Goal: Task Accomplishment & Management: Manage account settings

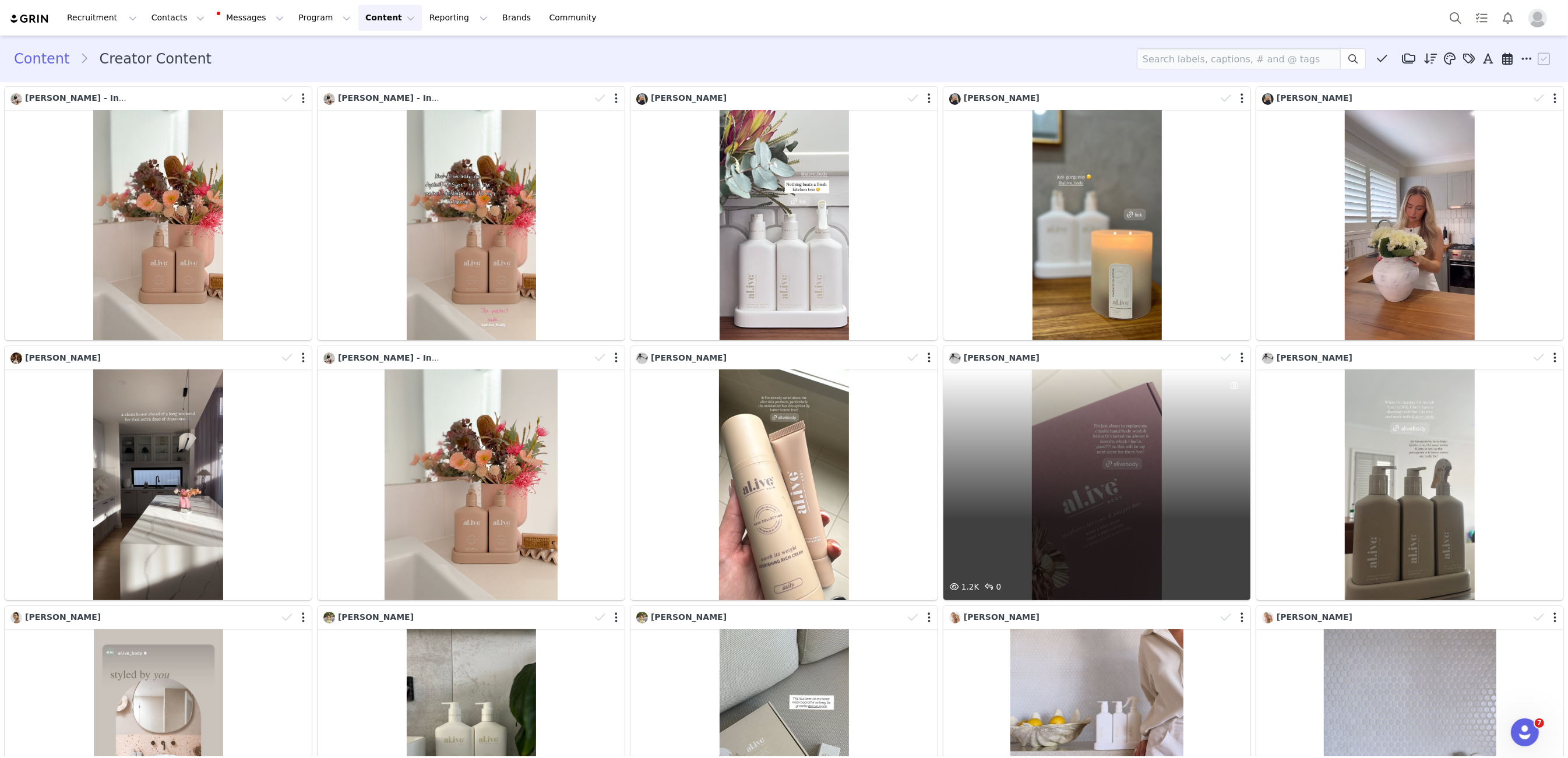
click at [993, 384] on div "1.2K 0" at bounding box center [1097, 485] width 307 height 230
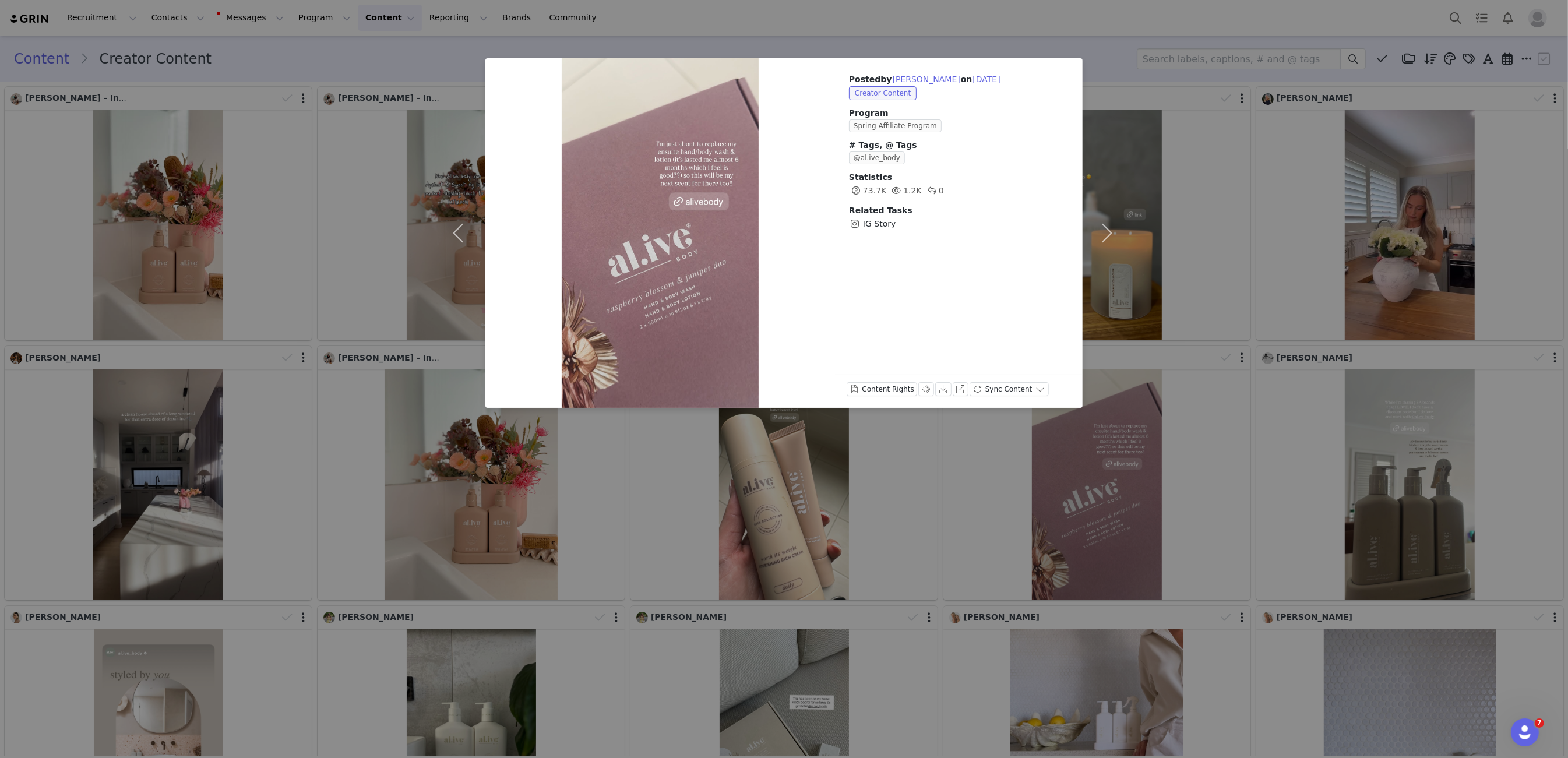
click at [1196, 65] on div "Posted by [PERSON_NAME] on [DATE] Creator Content Program Spring Affiliate Prog…" at bounding box center [784, 379] width 1568 height 758
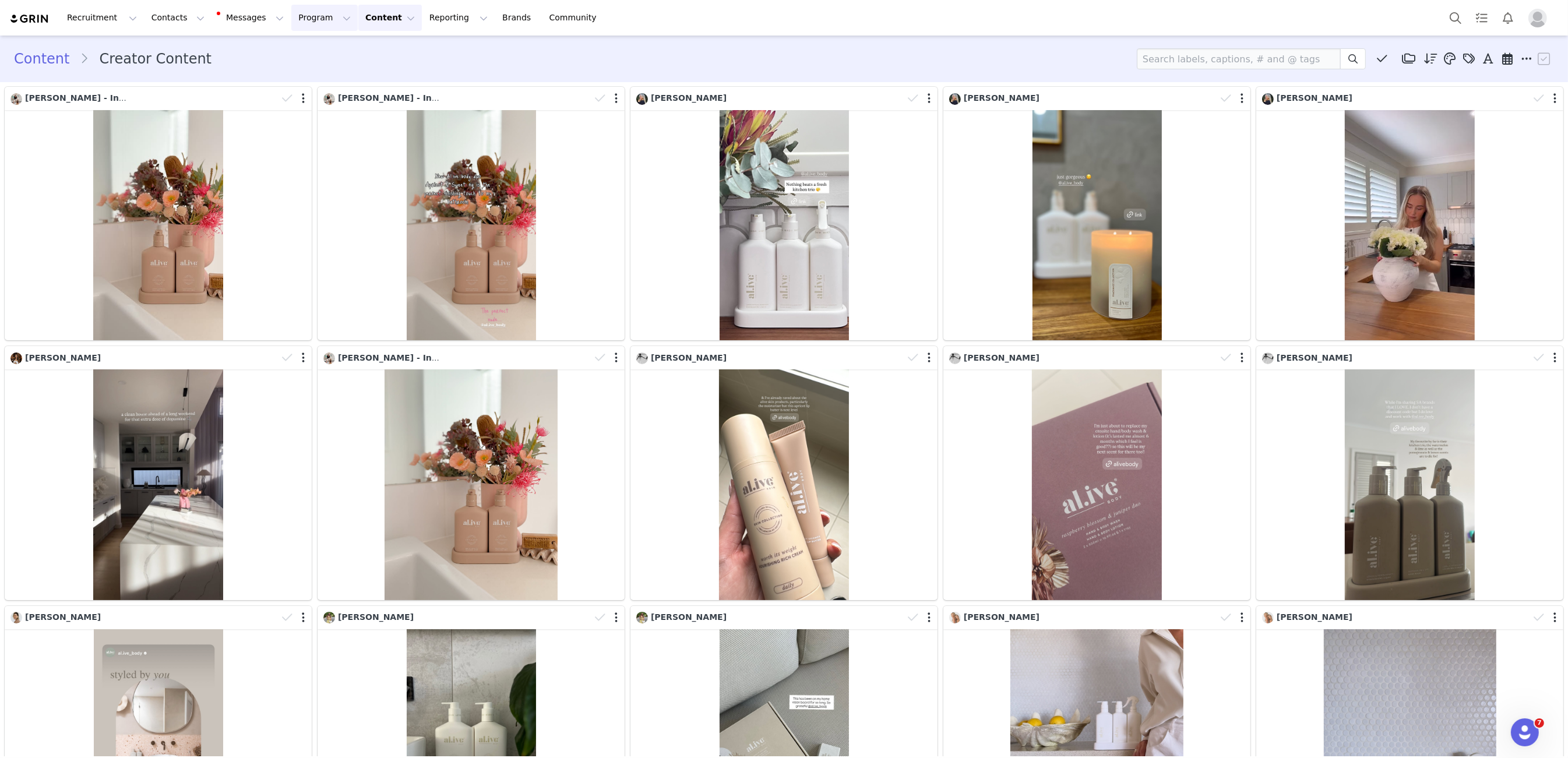
click at [298, 22] on button "Program Program" at bounding box center [325, 18] width 67 height 26
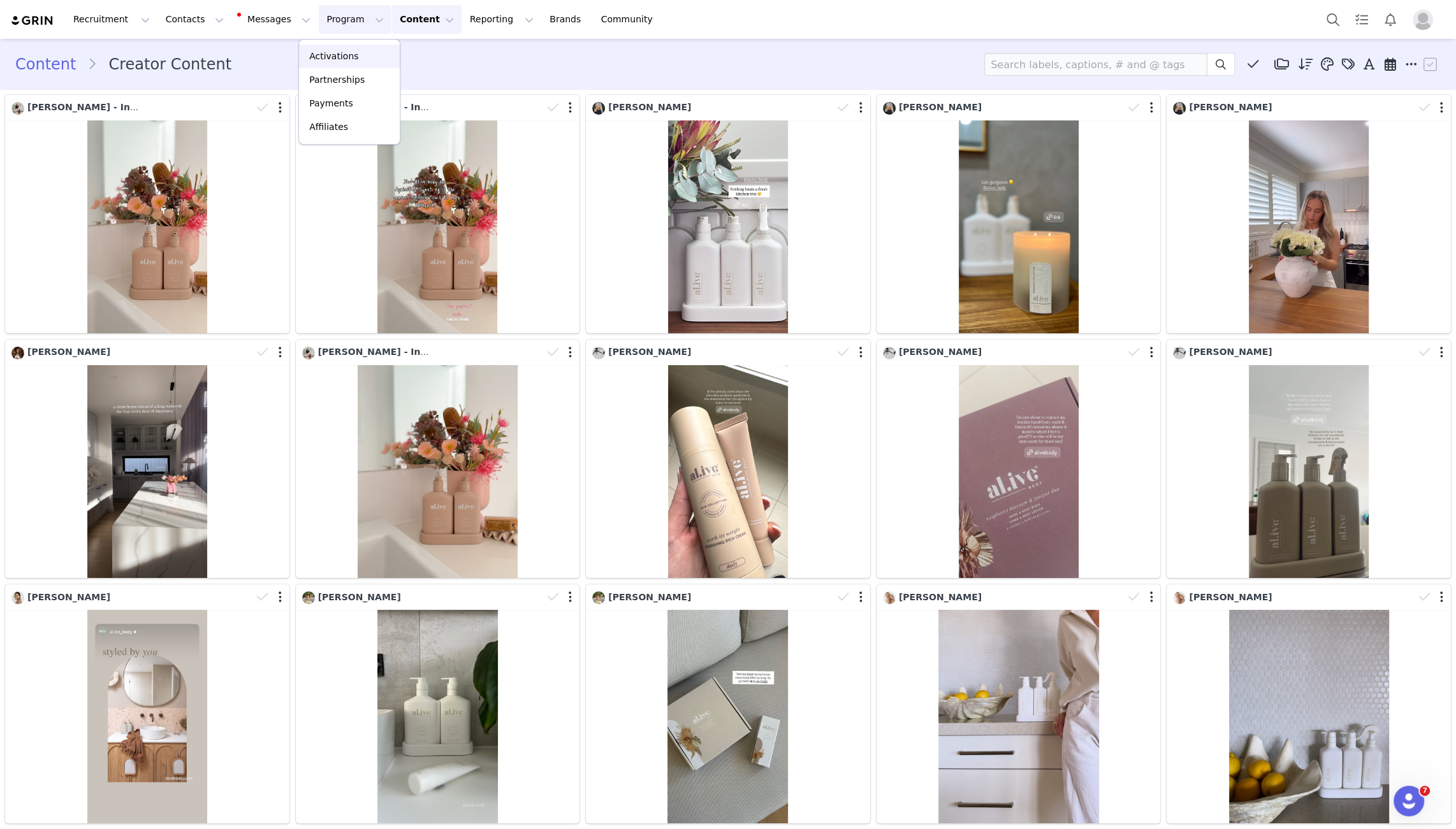
click at [330, 61] on p "Activations" at bounding box center [334, 57] width 49 height 14
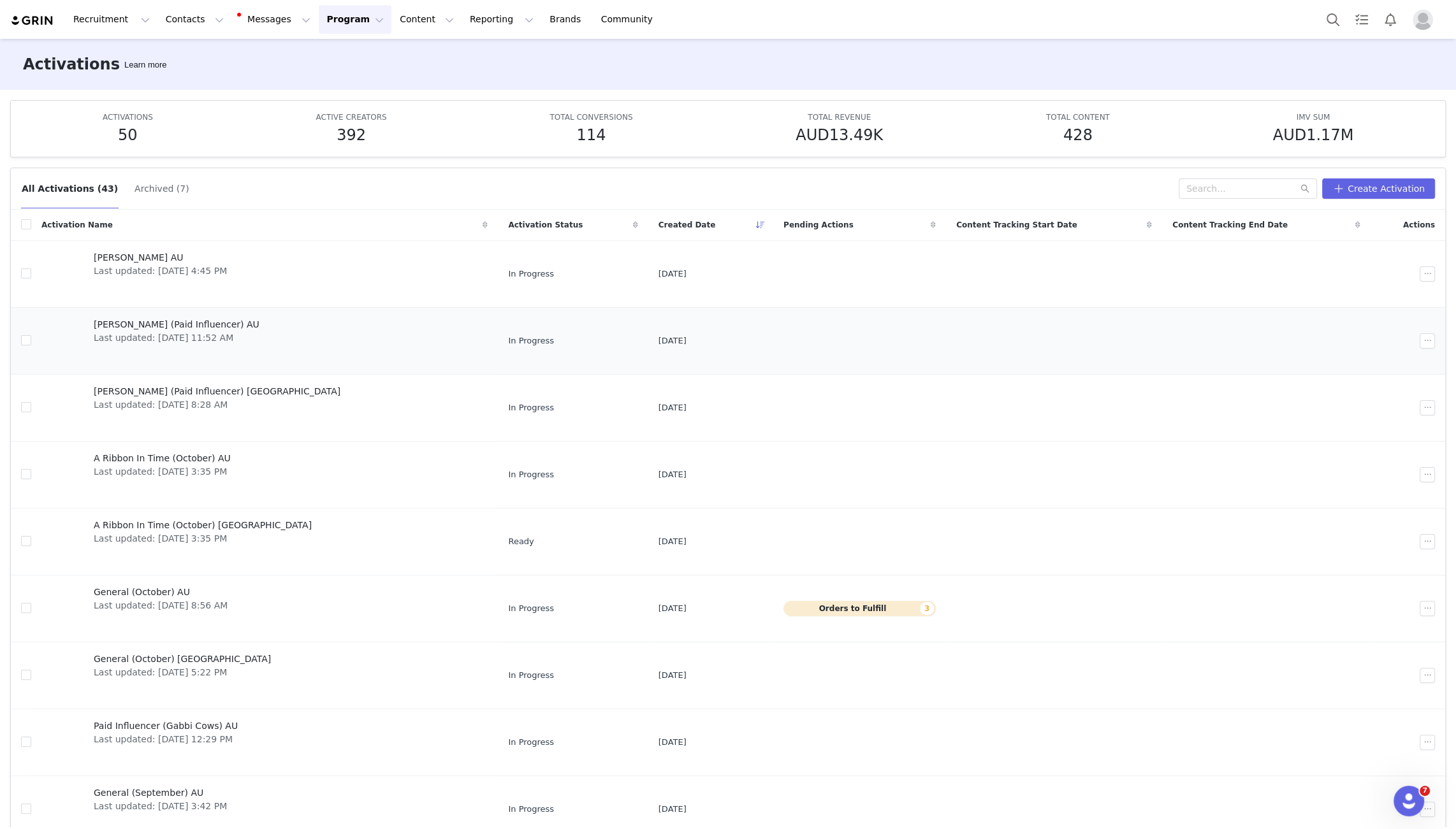
scroll to position [58, 0]
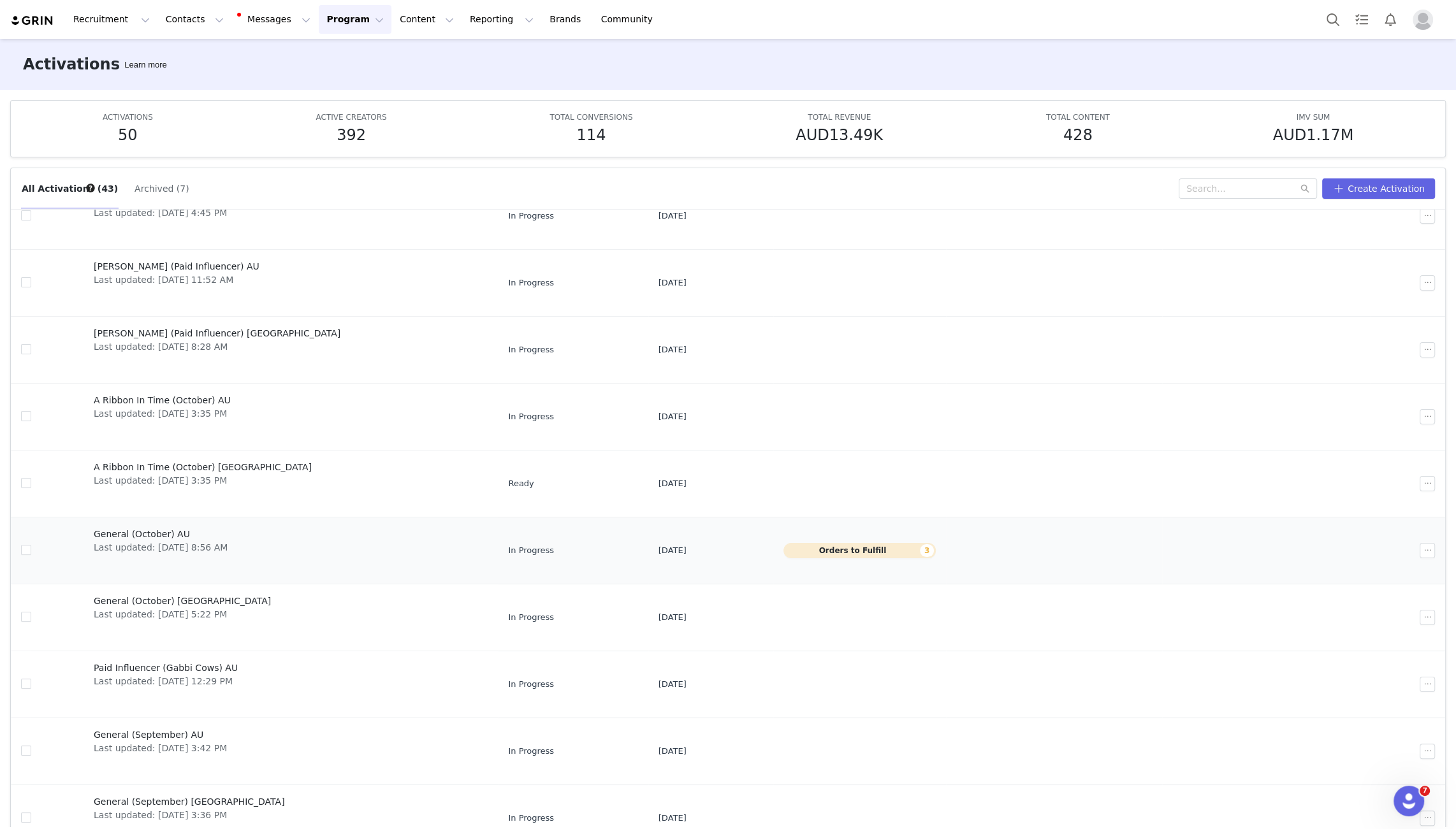
click at [165, 534] on span "General (October) AU" at bounding box center [161, 534] width 134 height 14
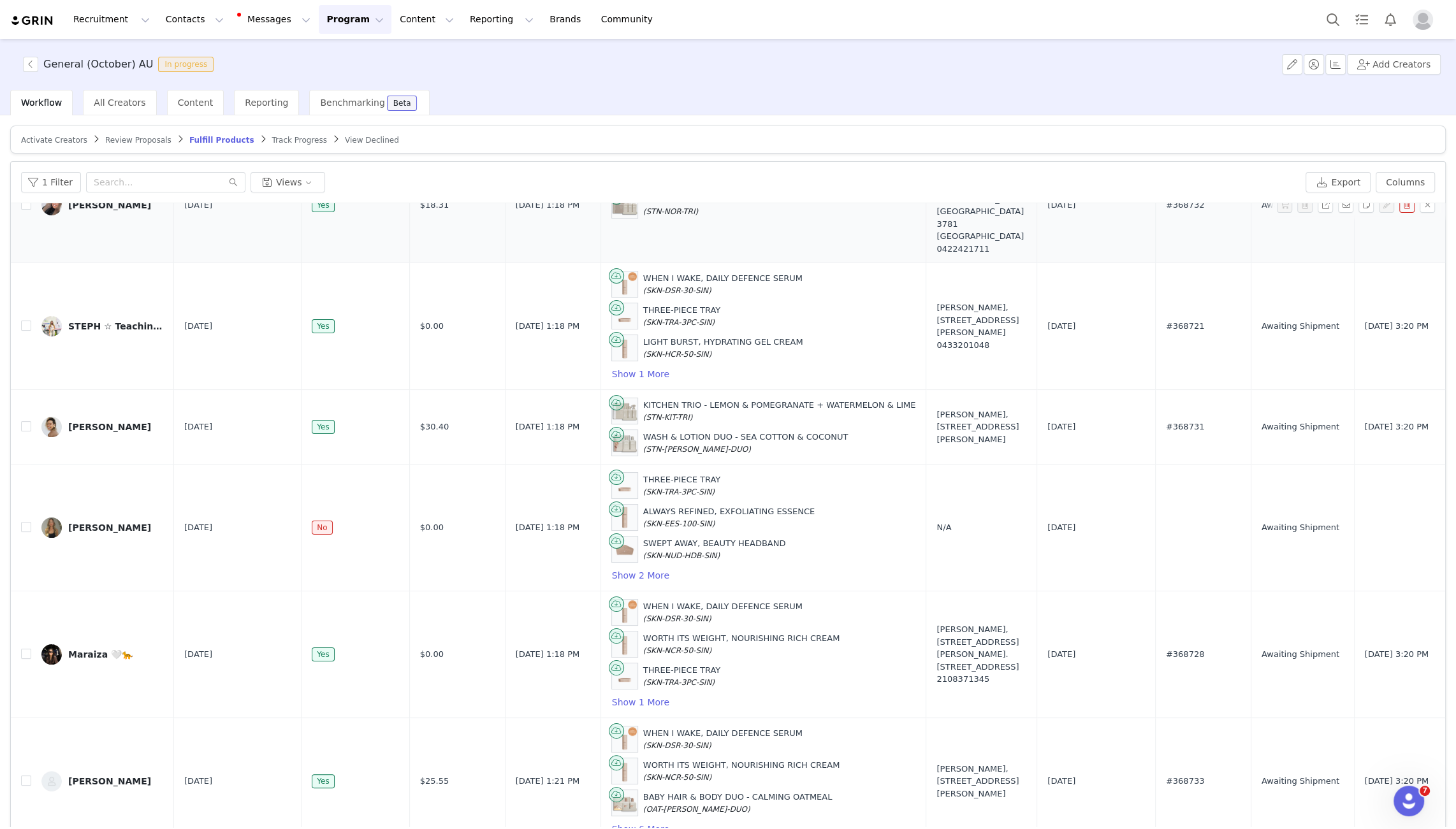
scroll to position [196, 0]
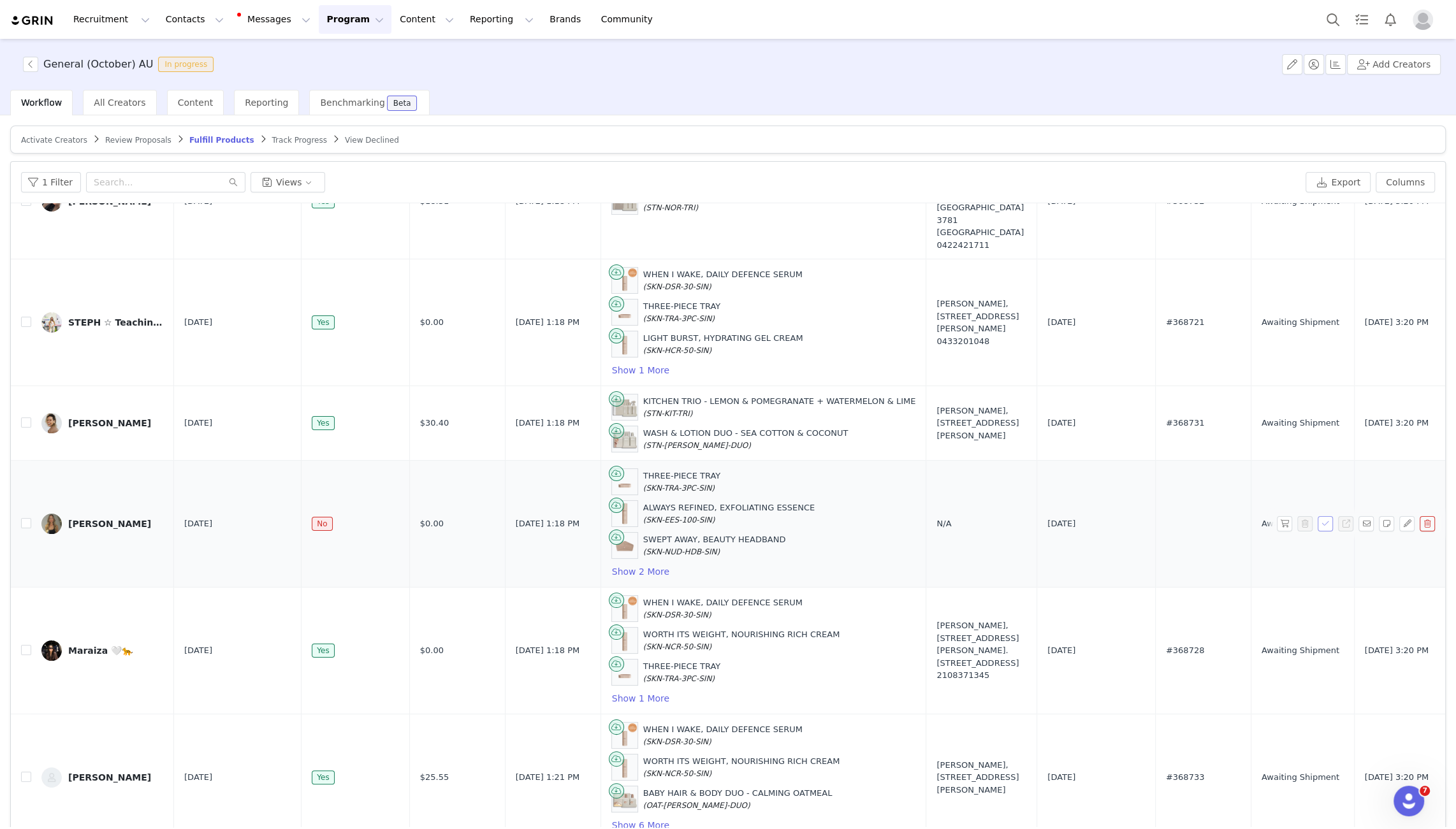
click at [1333, 516] on button "button" at bounding box center [1325, 524] width 15 height 15
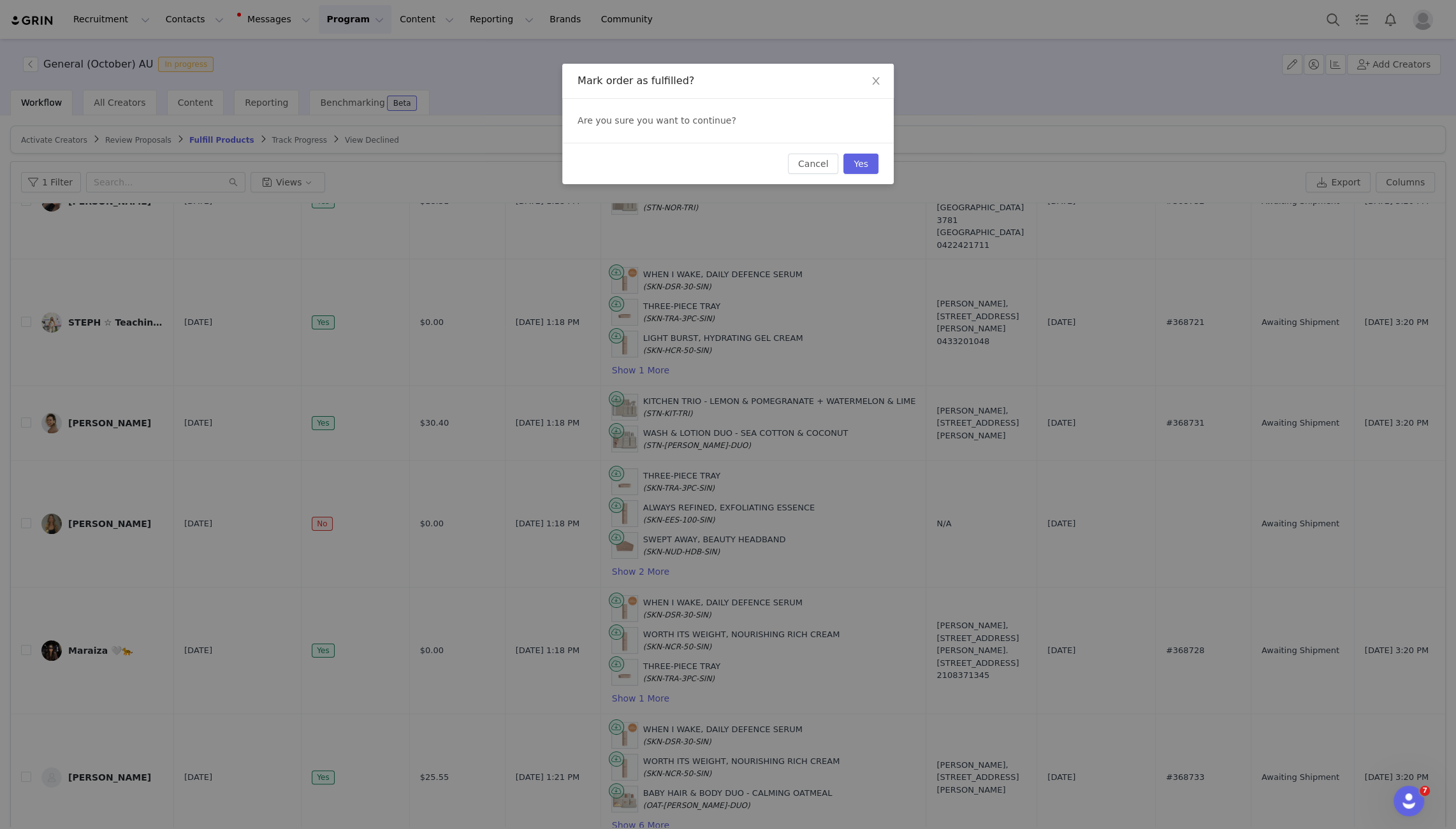
drag, startPoint x: 919, startPoint y: 455, endPoint x: 520, endPoint y: 437, distance: 399.4
click at [919, 455] on div "Mark order as fulfilled? Are you sure you want to continue? Cancel Yes" at bounding box center [728, 414] width 1456 height 829
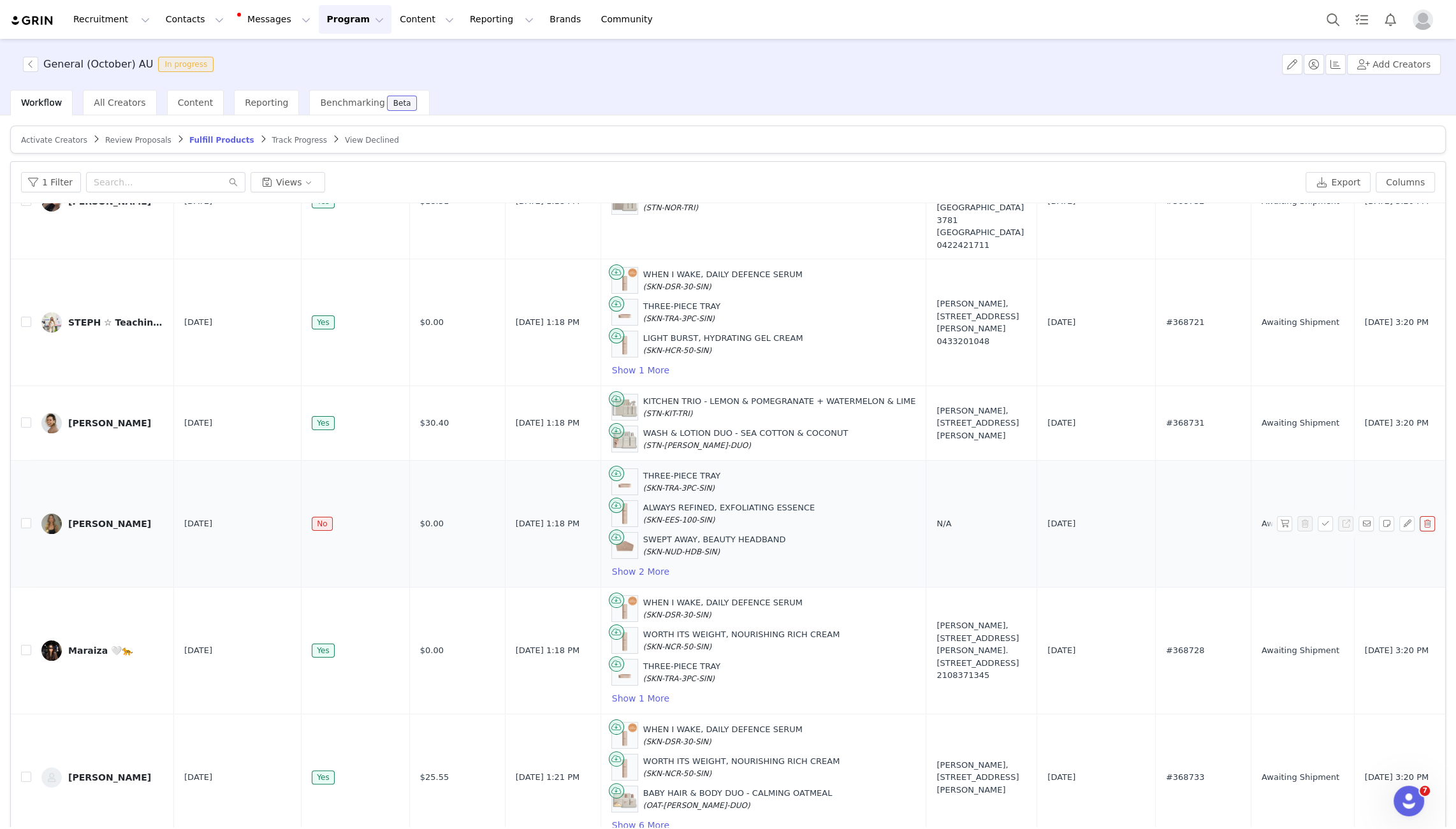
click at [127, 519] on div "[PERSON_NAME]" at bounding box center [110, 524] width 83 height 10
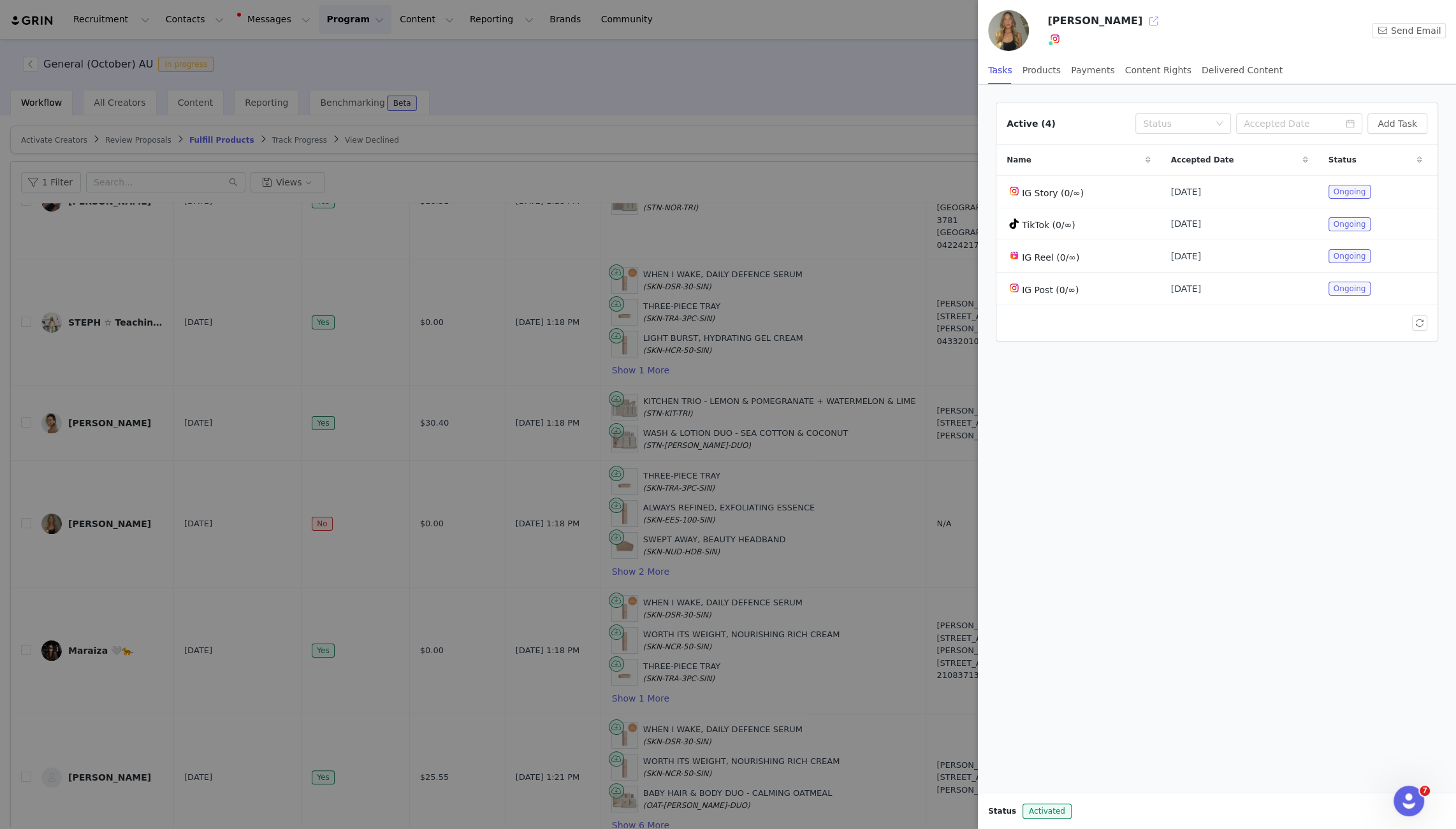
click at [1144, 14] on button "button" at bounding box center [1154, 21] width 20 height 20
click at [577, 150] on div at bounding box center [728, 414] width 1456 height 829
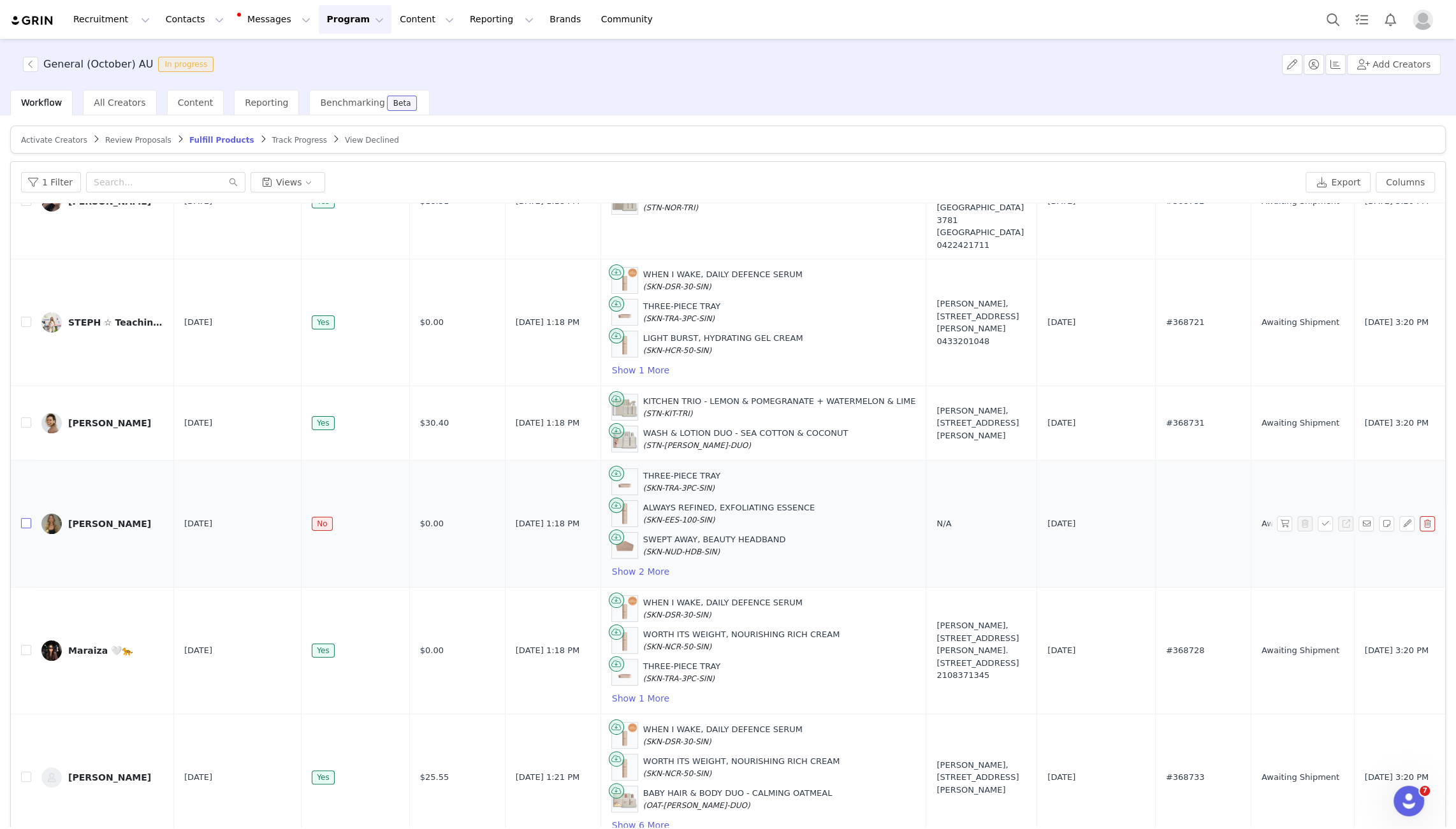
click at [23, 518] on input "checkbox" at bounding box center [26, 523] width 10 height 10
checkbox input "true"
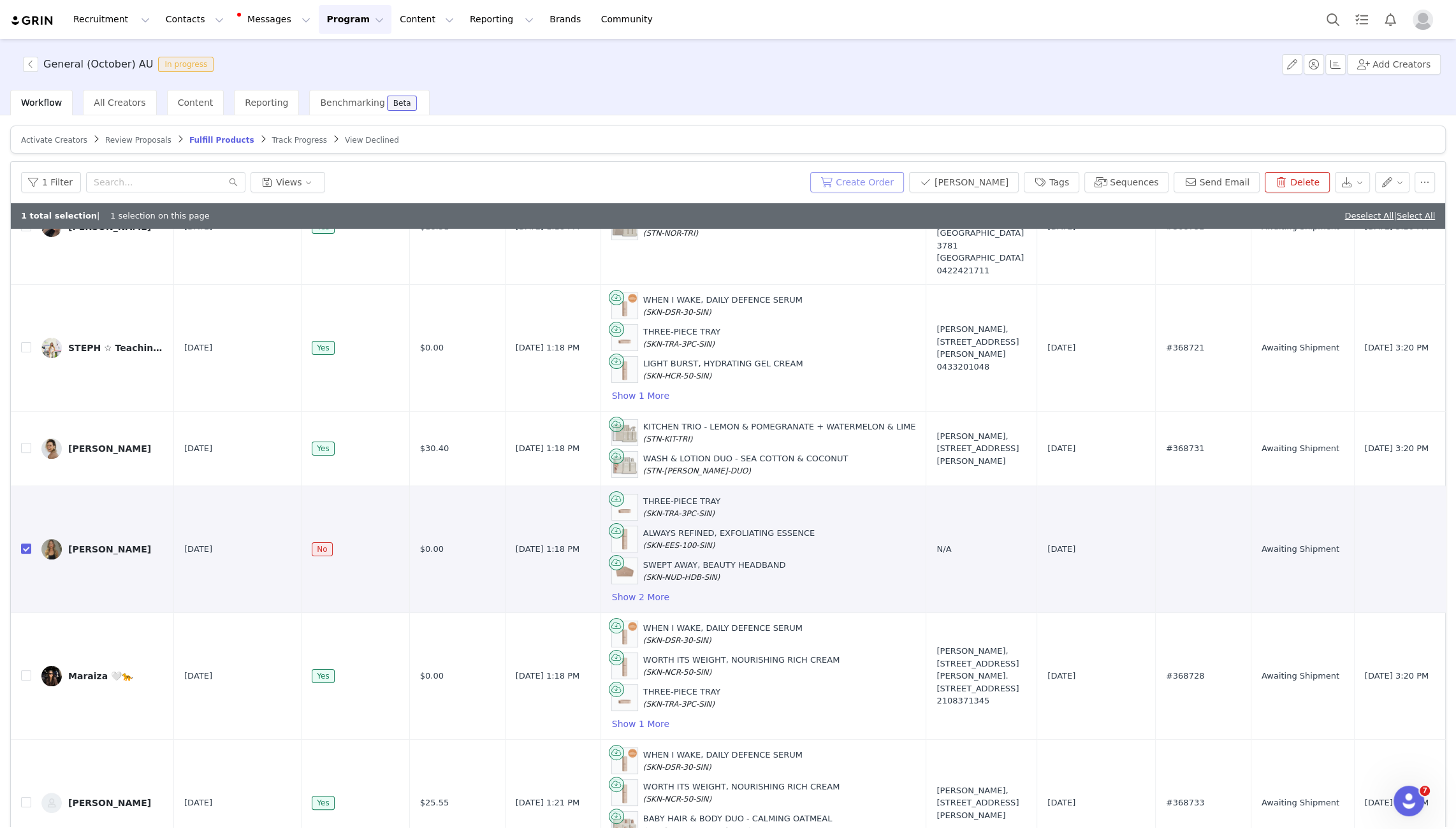
click at [877, 184] on button "Create Order" at bounding box center [857, 183] width 93 height 20
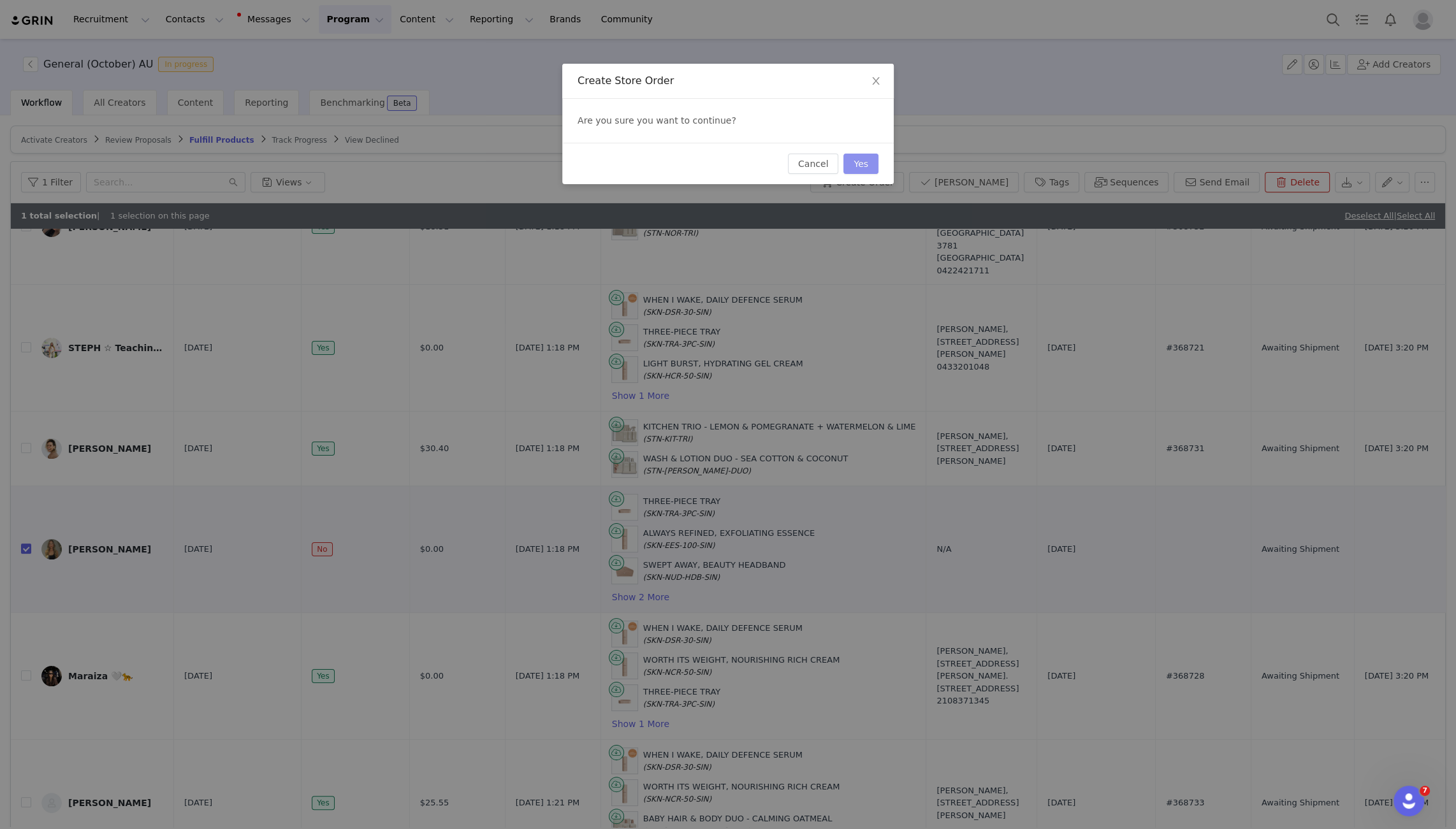
click at [866, 162] on button "Yes" at bounding box center [861, 164] width 35 height 20
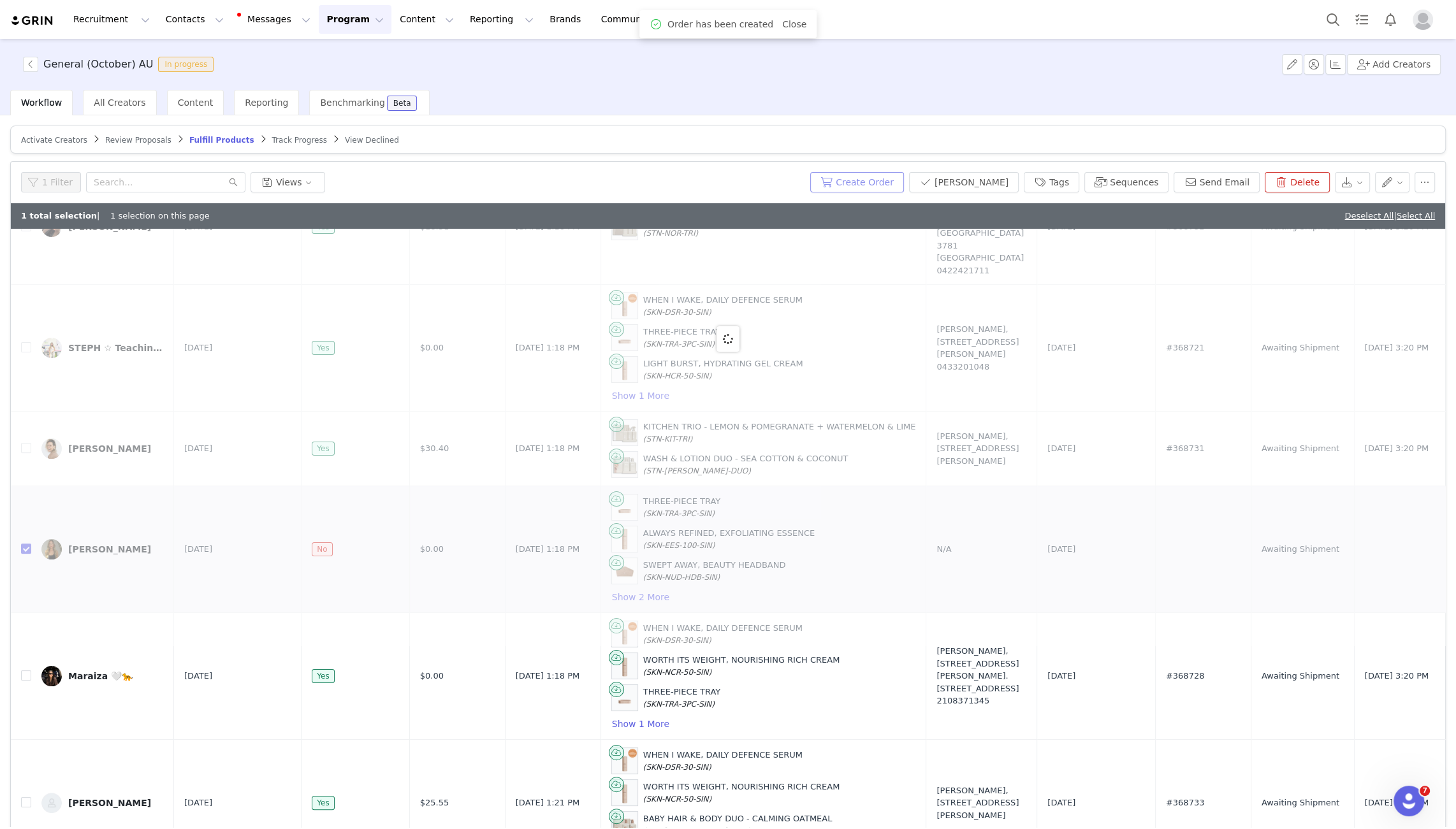
scroll to position [0, 0]
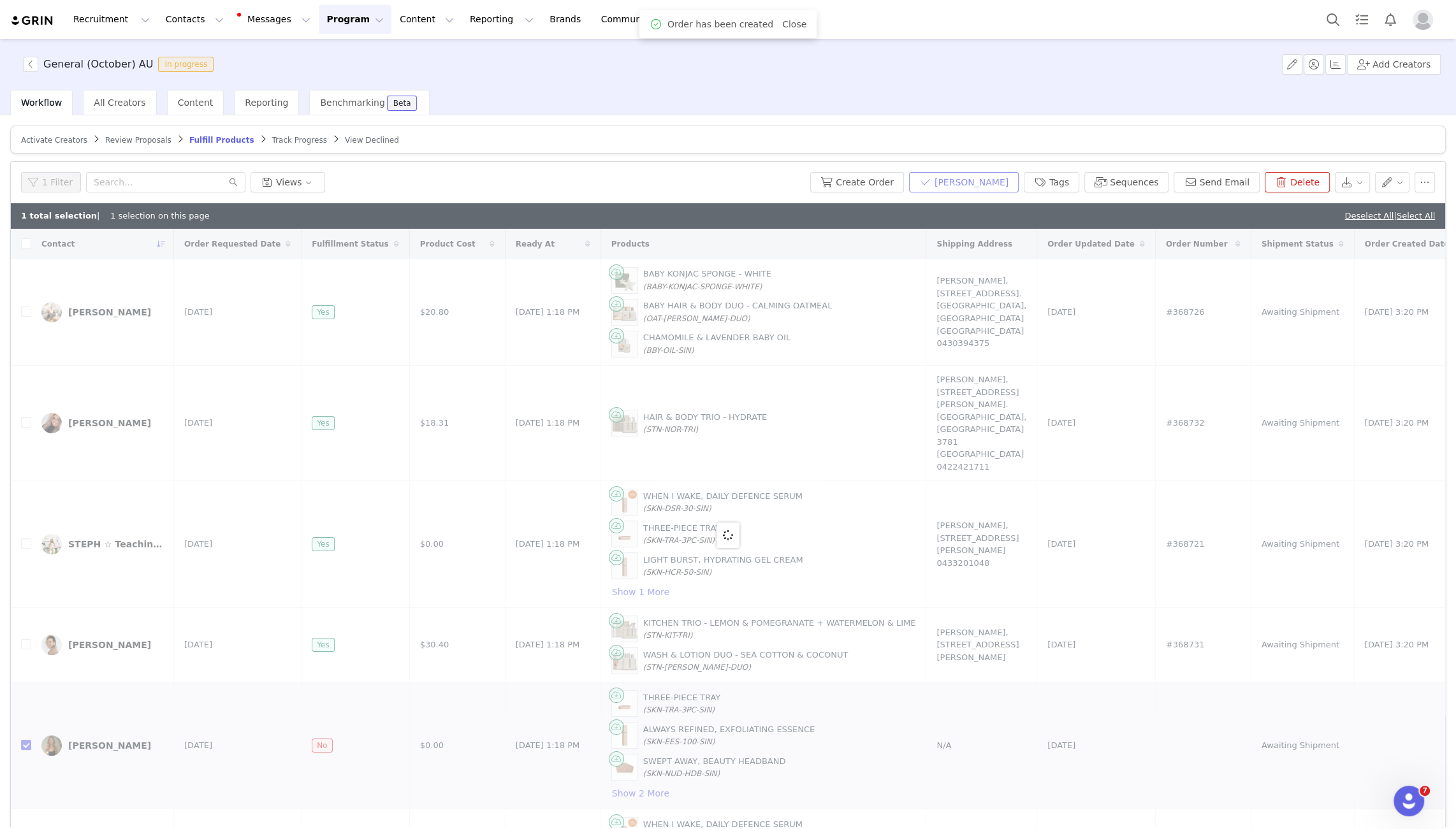
click at [975, 183] on button "[PERSON_NAME]" at bounding box center [963, 183] width 110 height 20
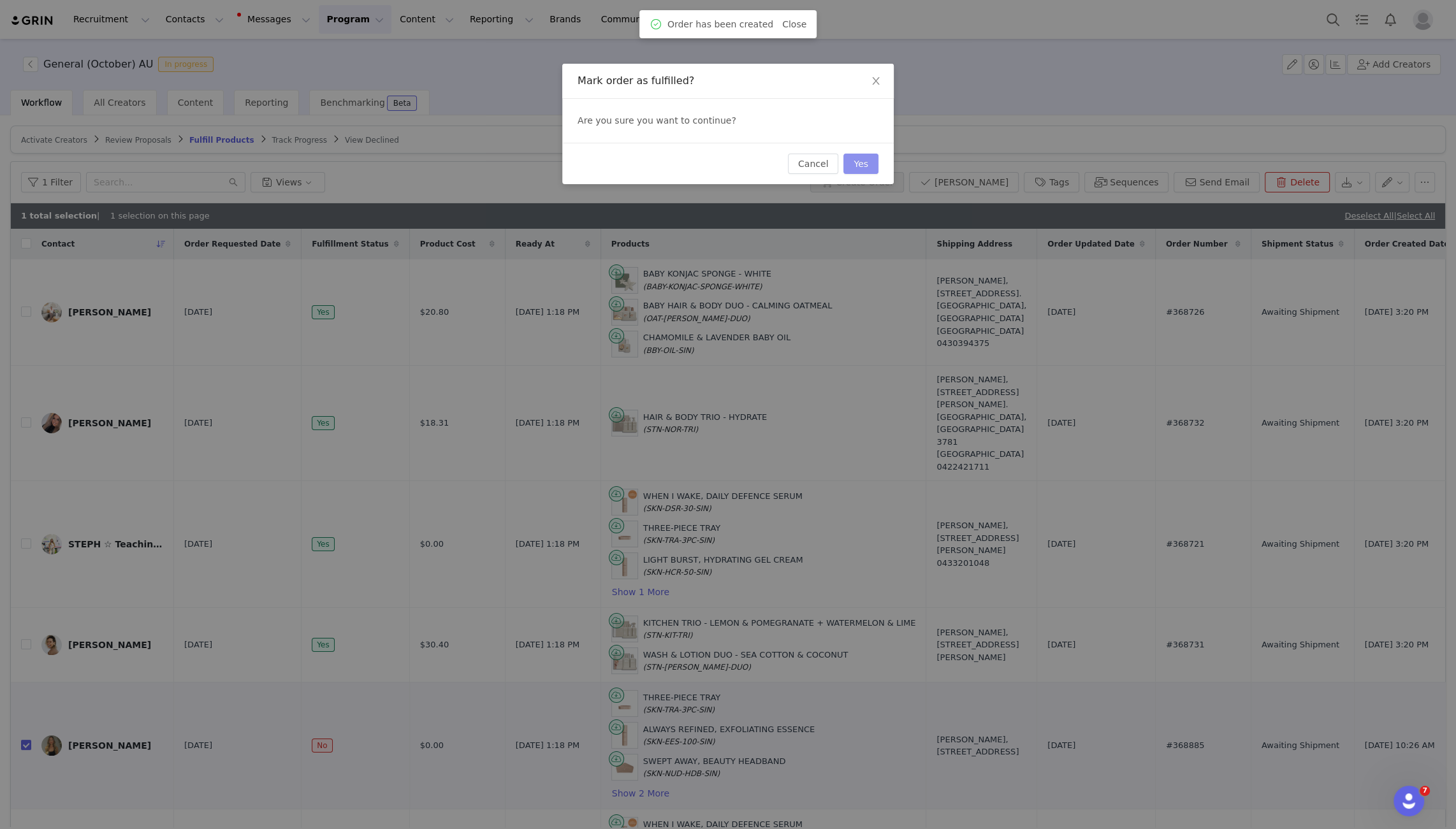
click at [858, 163] on button "Yes" at bounding box center [861, 164] width 35 height 20
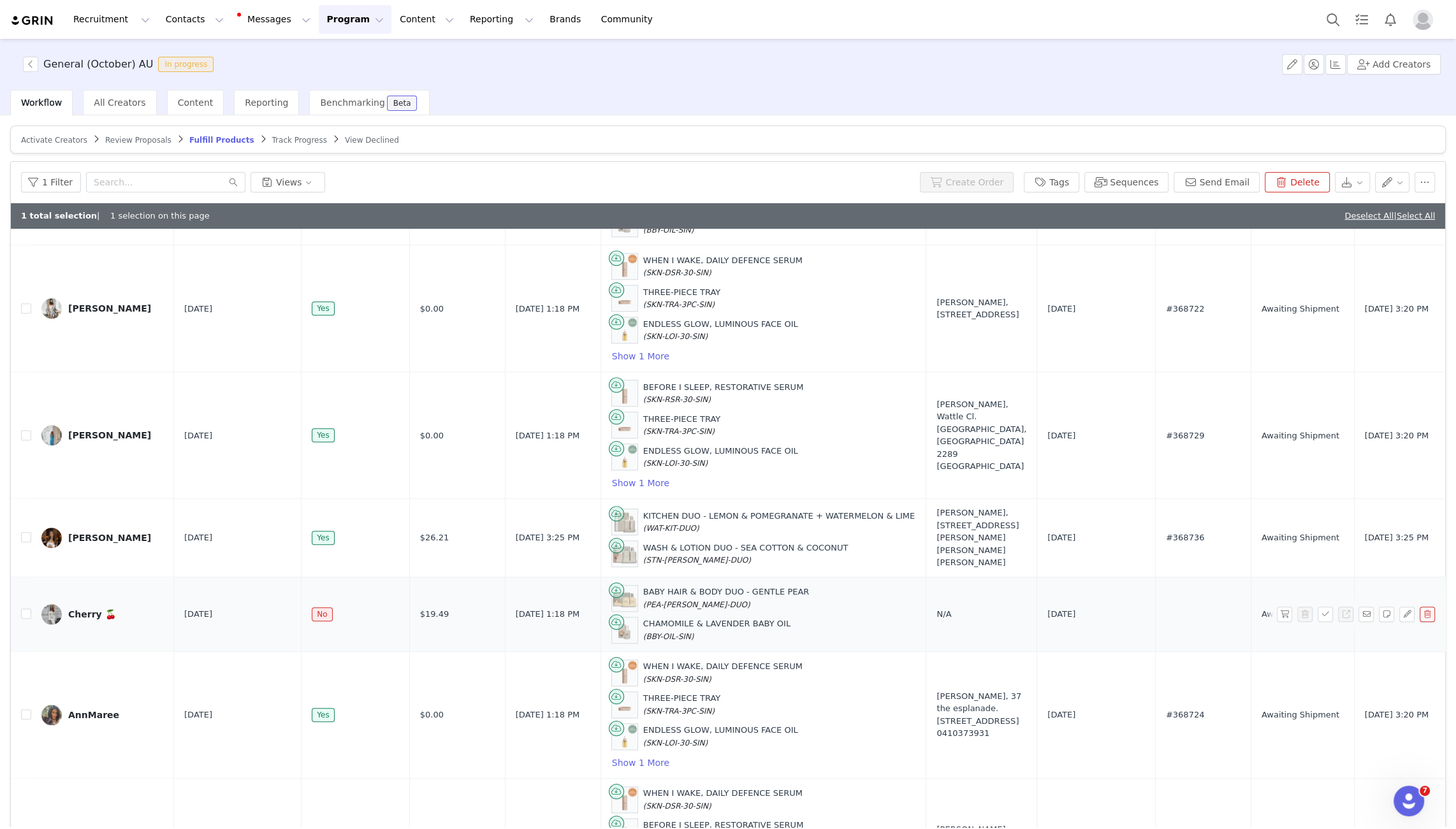
scroll to position [60, 0]
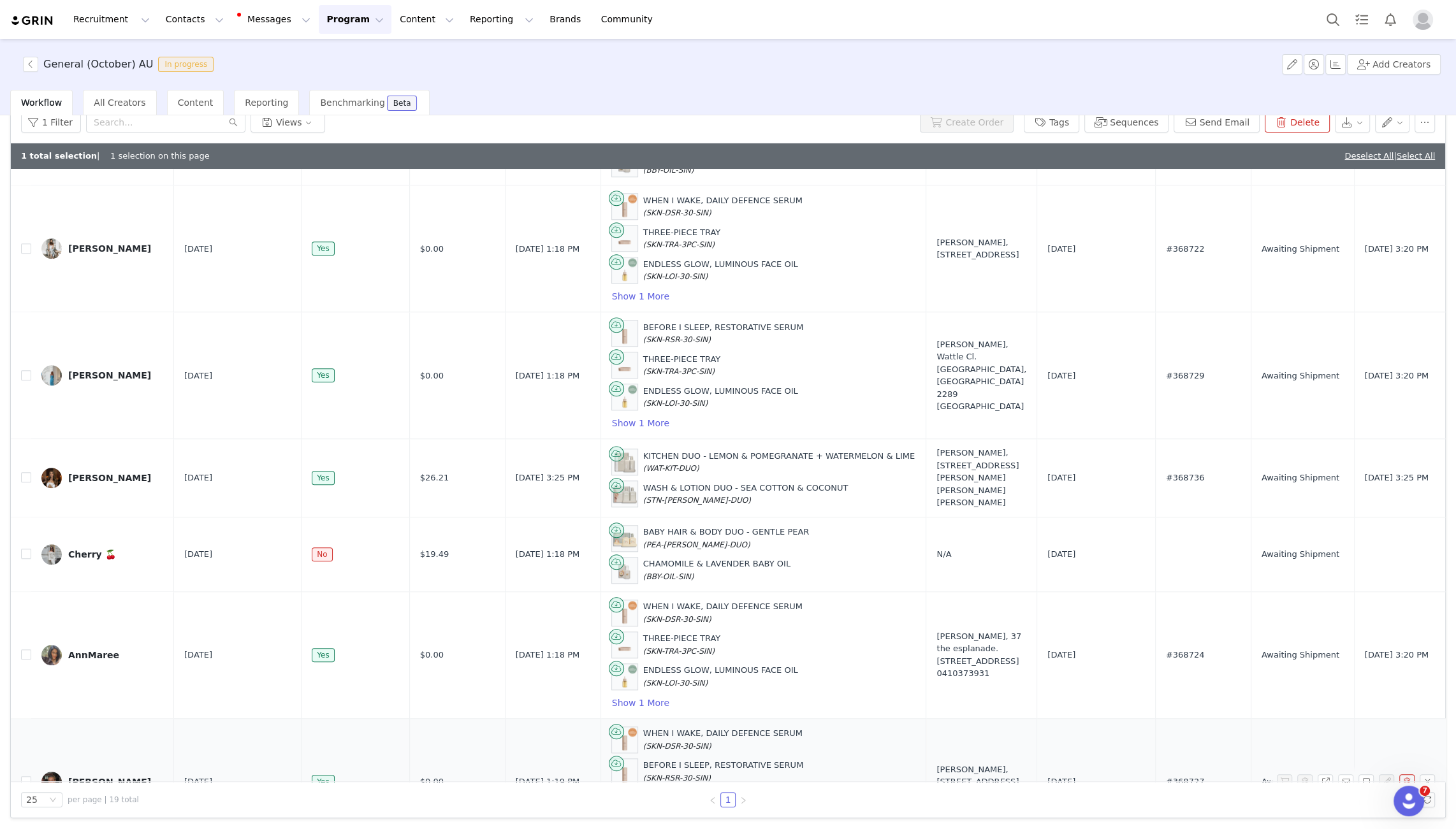
click at [98, 777] on div "[PERSON_NAME]" at bounding box center [110, 782] width 83 height 10
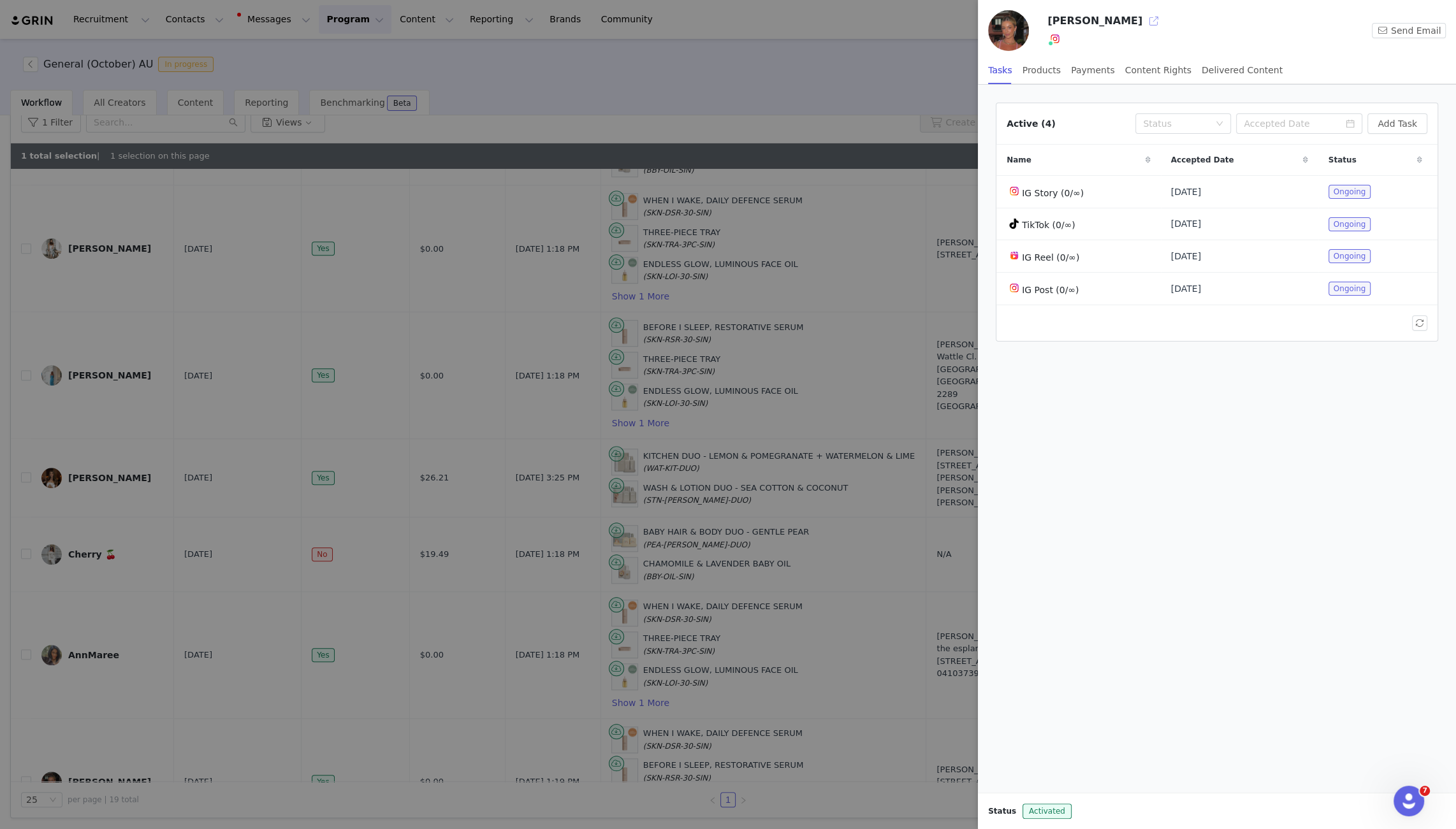
click at [1143, 17] on button "button" at bounding box center [1154, 21] width 20 height 20
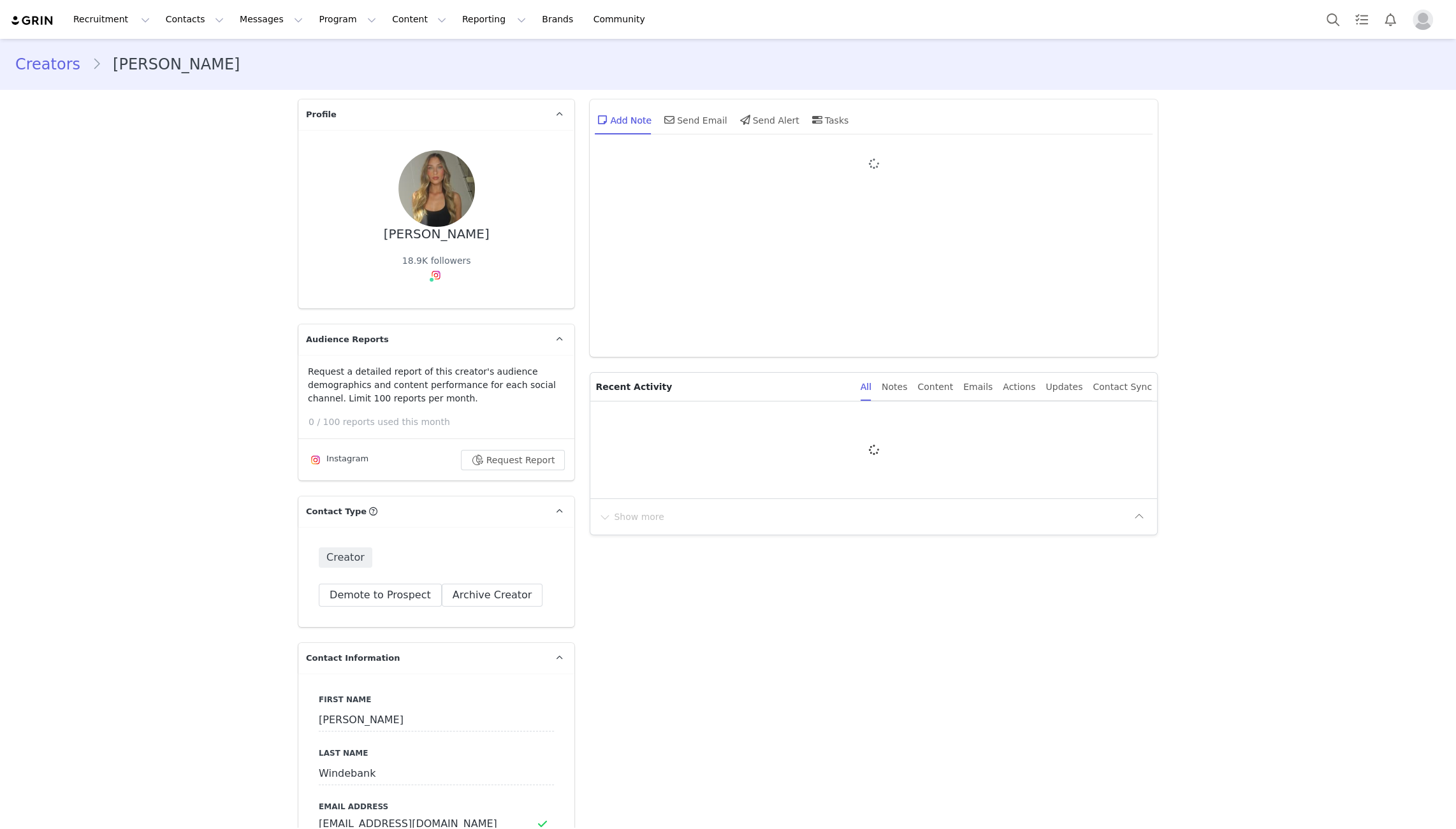
type input "+1 (United States)"
type input "Millie"
type input "Windebank"
type input "millie_windebank@yahoo.com"
type input "US"
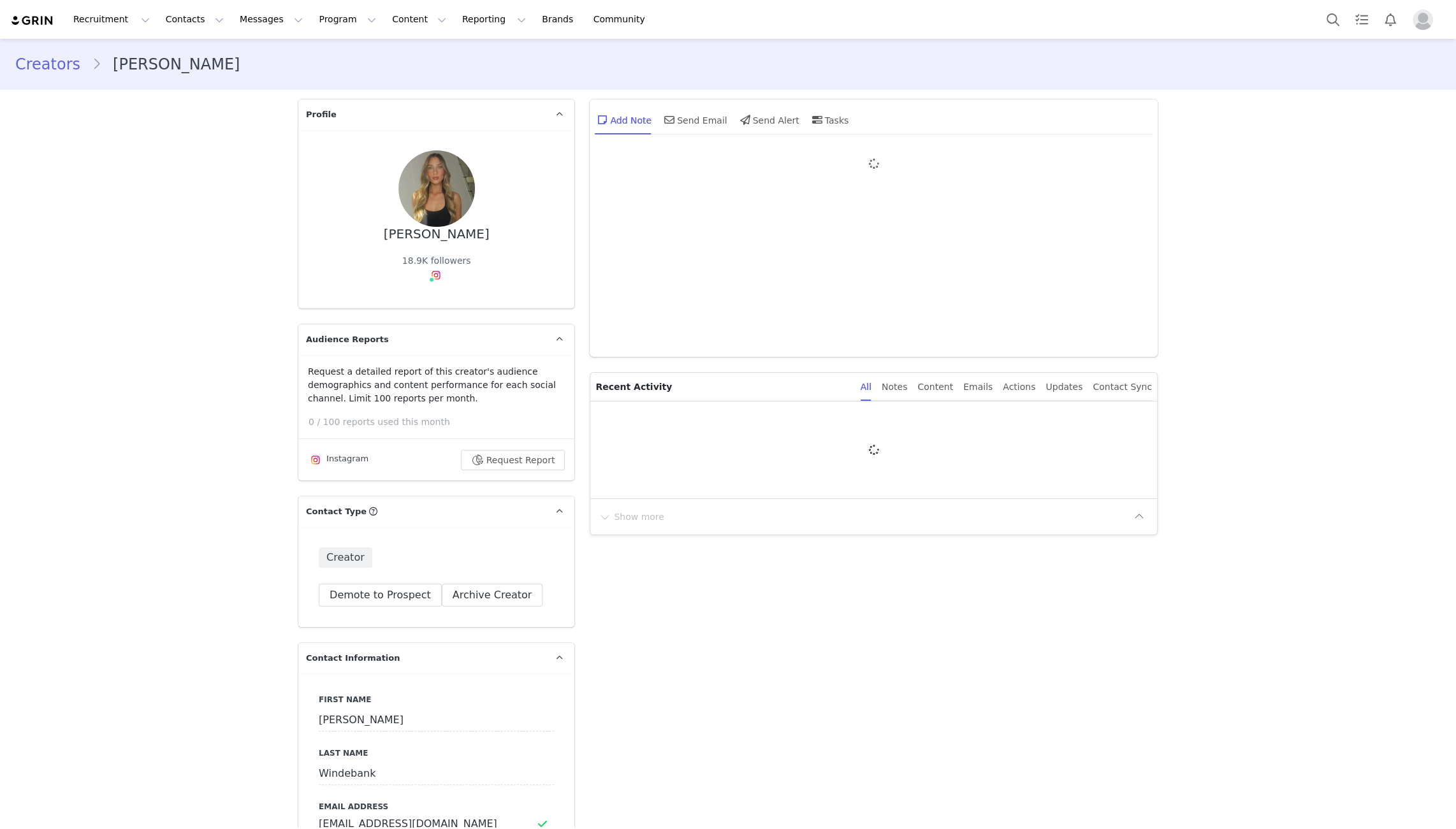
select select
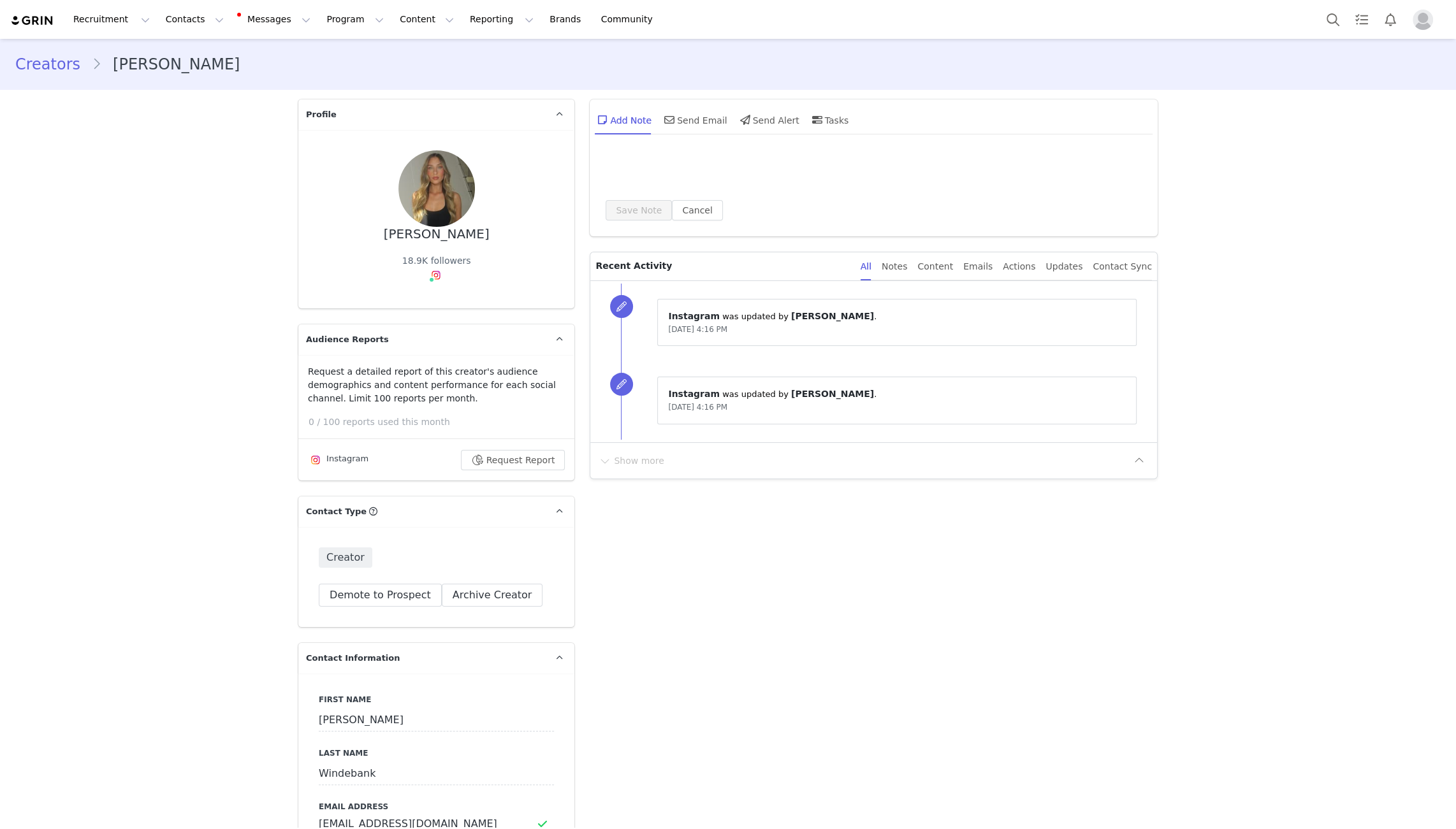
type input "+1 (United States)"
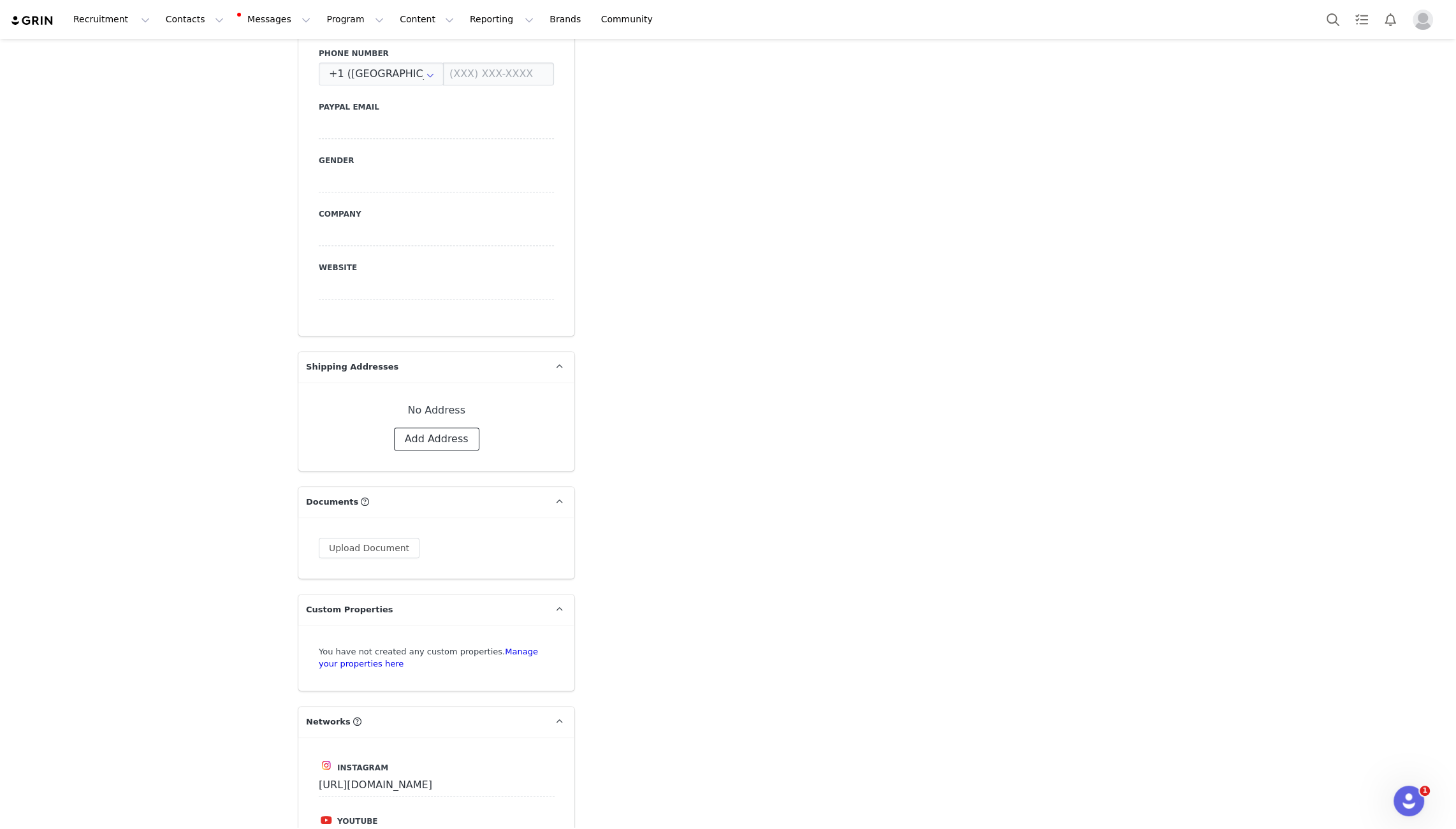
click at [432, 444] on button "Add Address" at bounding box center [437, 438] width 86 height 23
select select
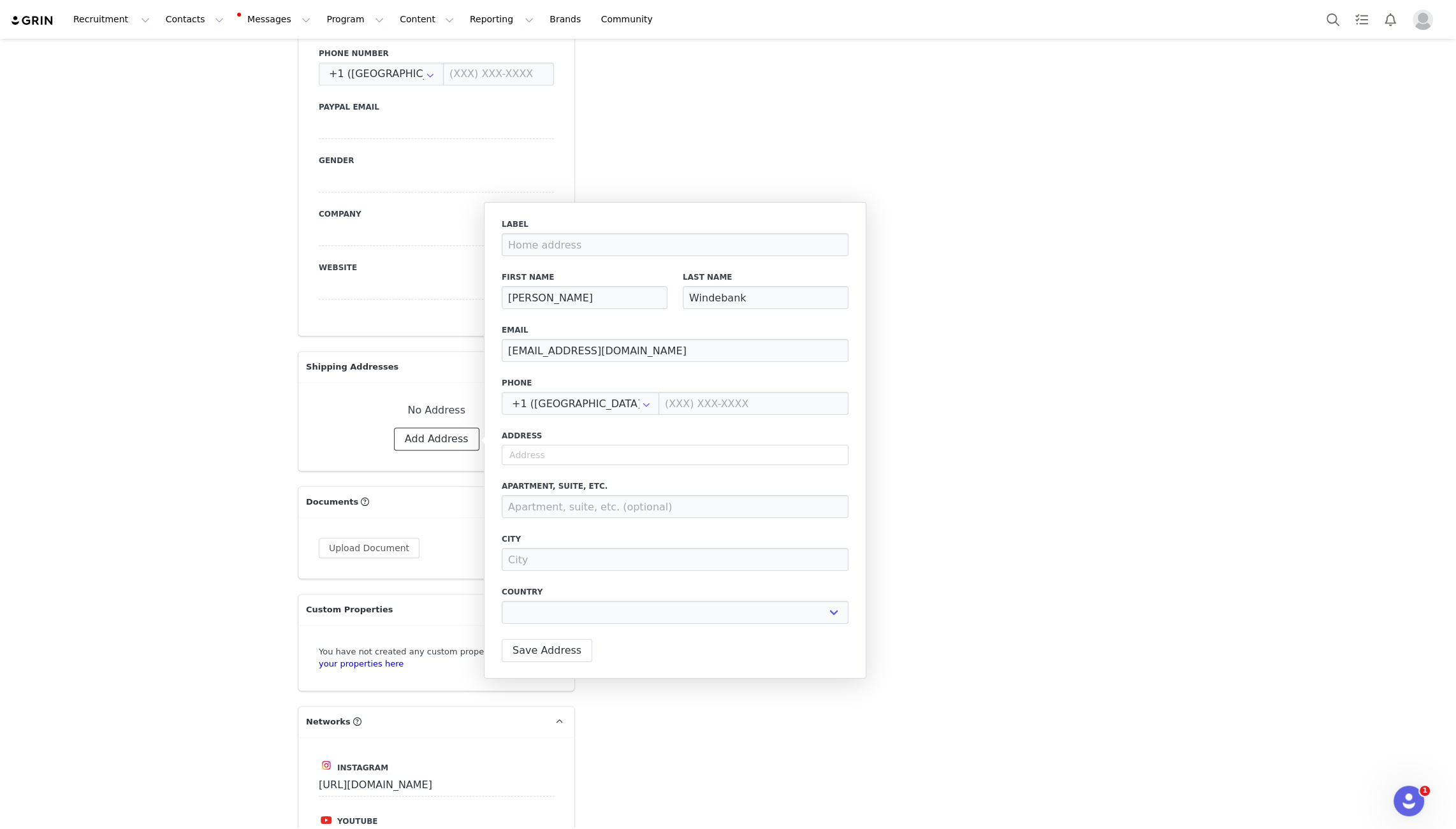
scroll to position [802, 0]
click at [537, 463] on input "text" at bounding box center [674, 455] width 347 height 20
paste input "53/1 Resort Drive, Robina, 4226."
type input "53/1 Resort Drive, Robina, 4226."
select select
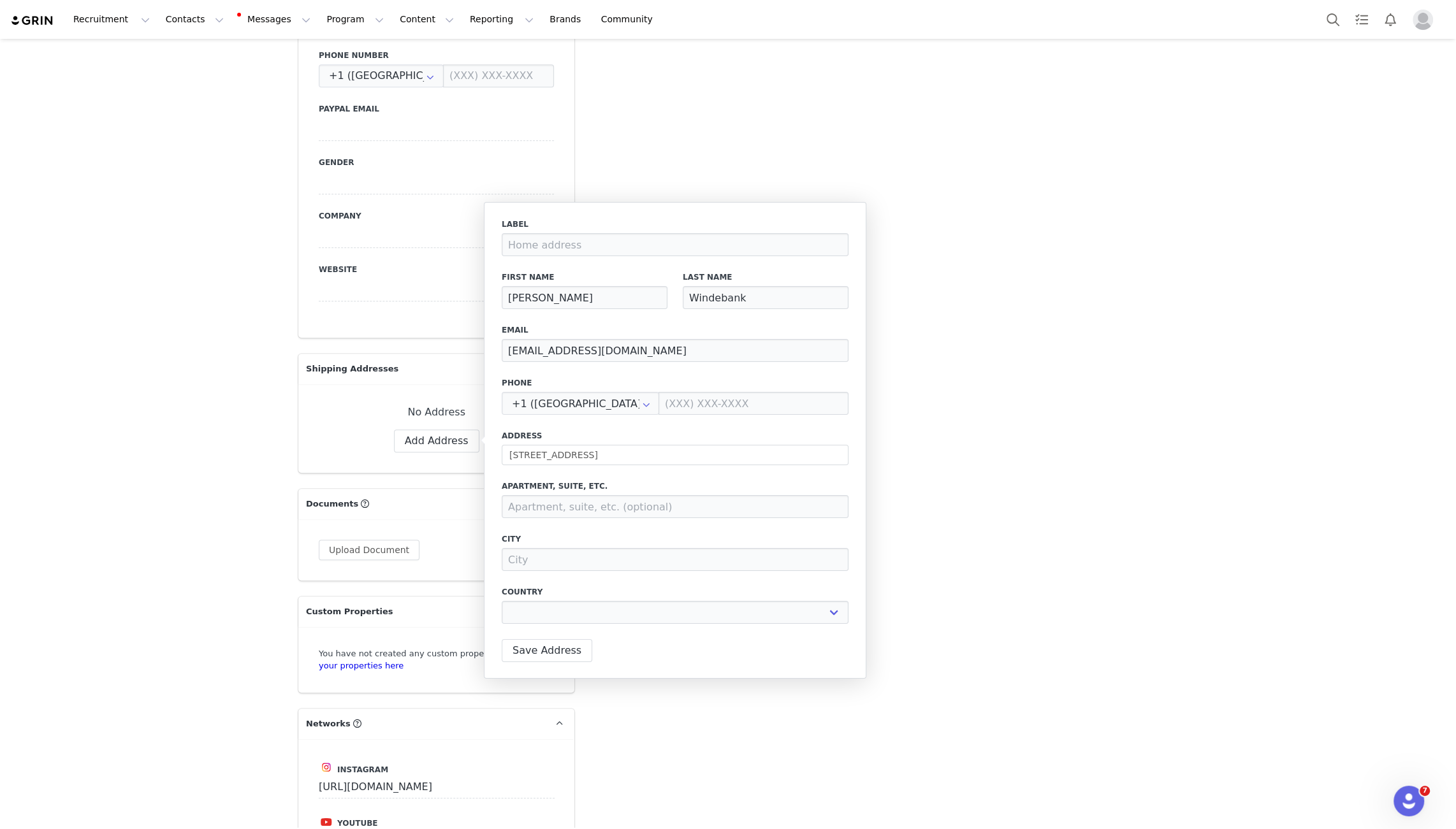
type input "1 Resort Dr"
type input "Robina"
select select "[object Object]"
click at [511, 453] on input "1 Resort Dr" at bounding box center [674, 455] width 347 height 20
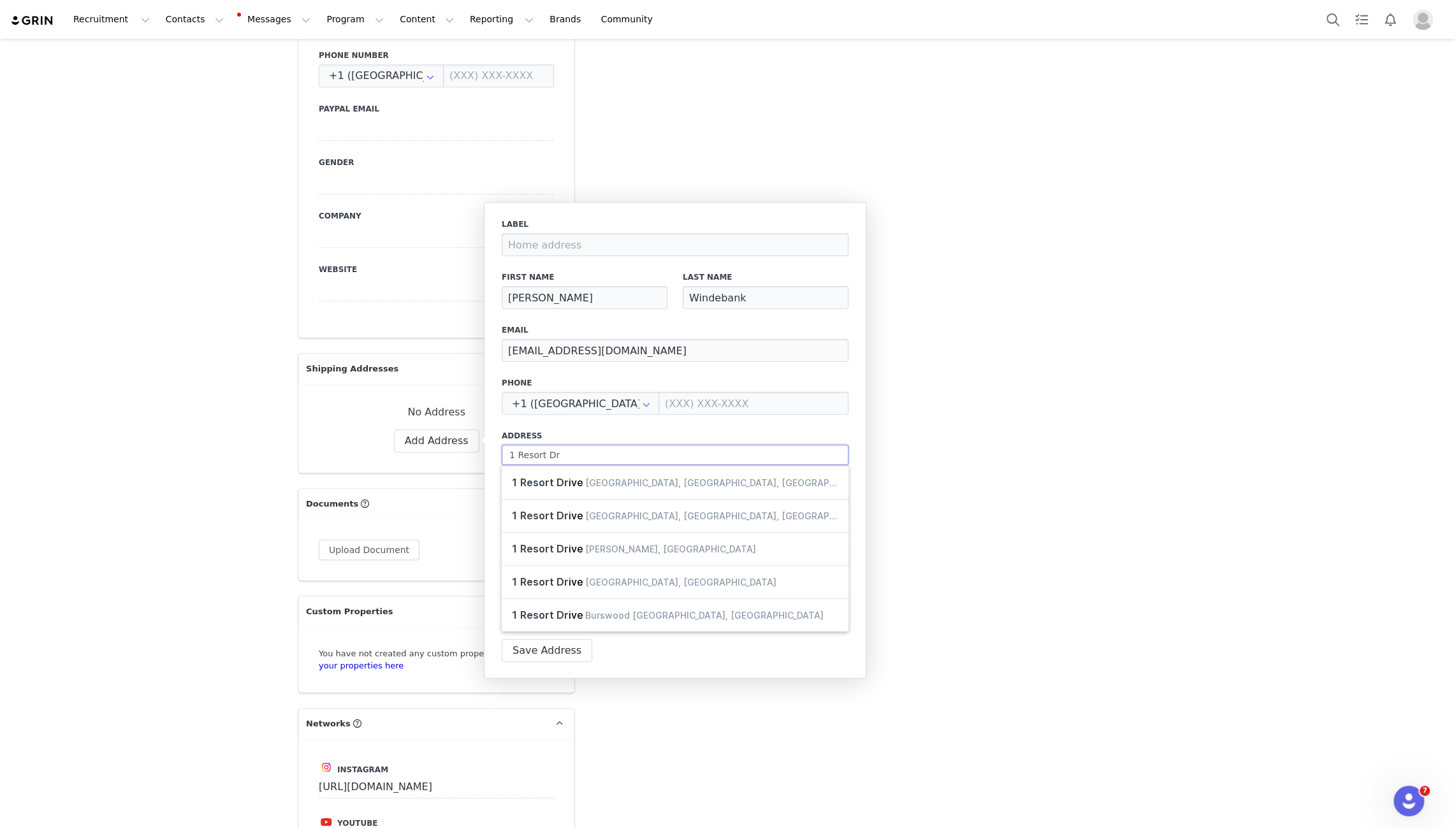
paste input "53/1 Resort Drive, Robina, 4226."
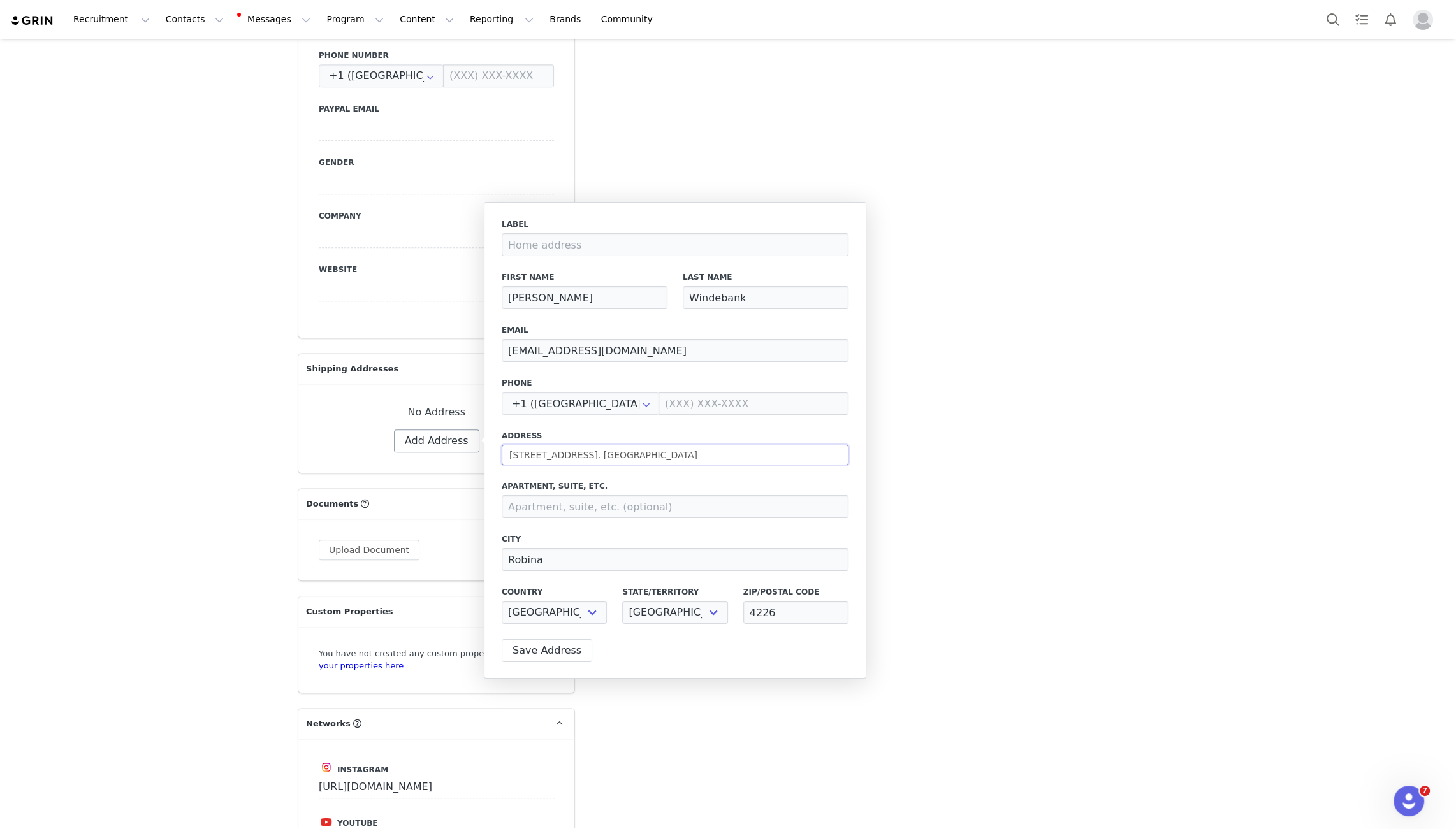
drag, startPoint x: 647, startPoint y: 455, endPoint x: 454, endPoint y: 445, distance: 193.3
click at [454, 445] on body "Recruitment Recruitment Creator Search Curated Lists Landing Pages Web Extensio…" at bounding box center [728, 414] width 1456 height 829
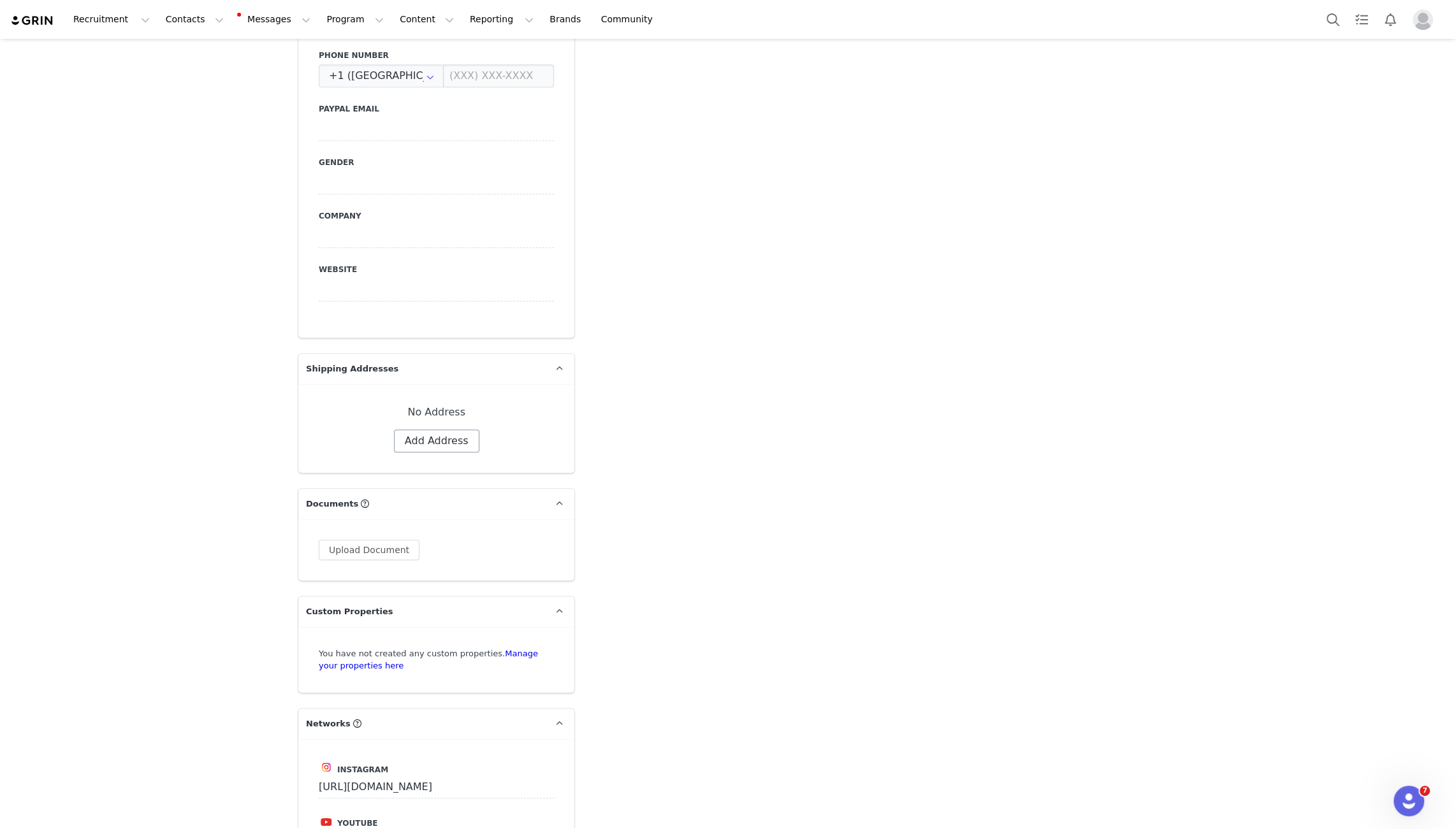
type input "53/1 Resort Drive, Robina, 4226. 1 Resort Dr"
click at [454, 445] on button "Add Address" at bounding box center [437, 441] width 86 height 23
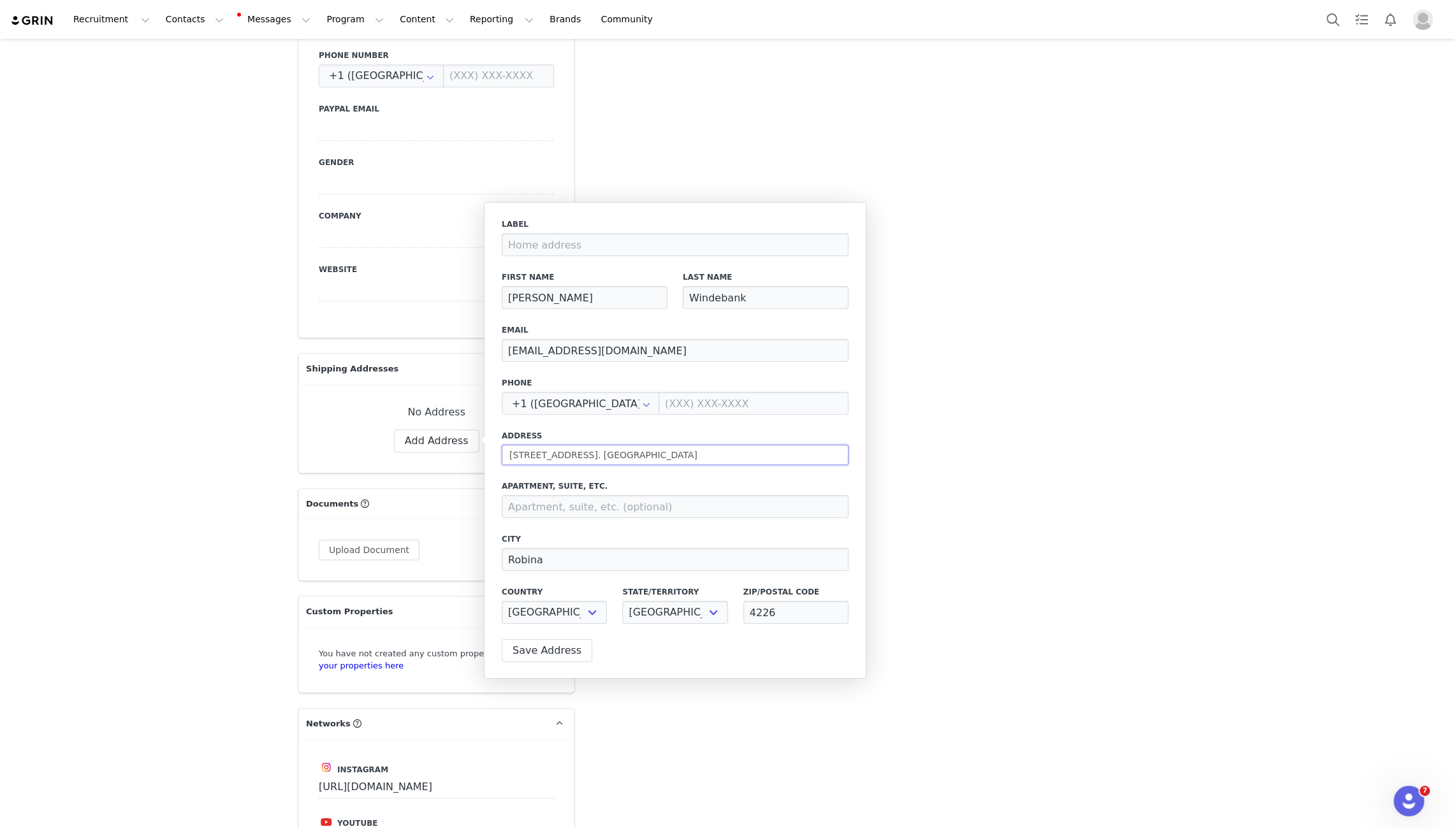
drag, startPoint x: 666, startPoint y: 452, endPoint x: 652, endPoint y: 452, distance: 14.0
click at [652, 452] on input "53/1 Resort Drive, Robina, 4226. 1 Resort Dr" at bounding box center [674, 455] width 347 height 20
click at [511, 453] on input "1 Resort Dr" at bounding box center [674, 455] width 347 height 20
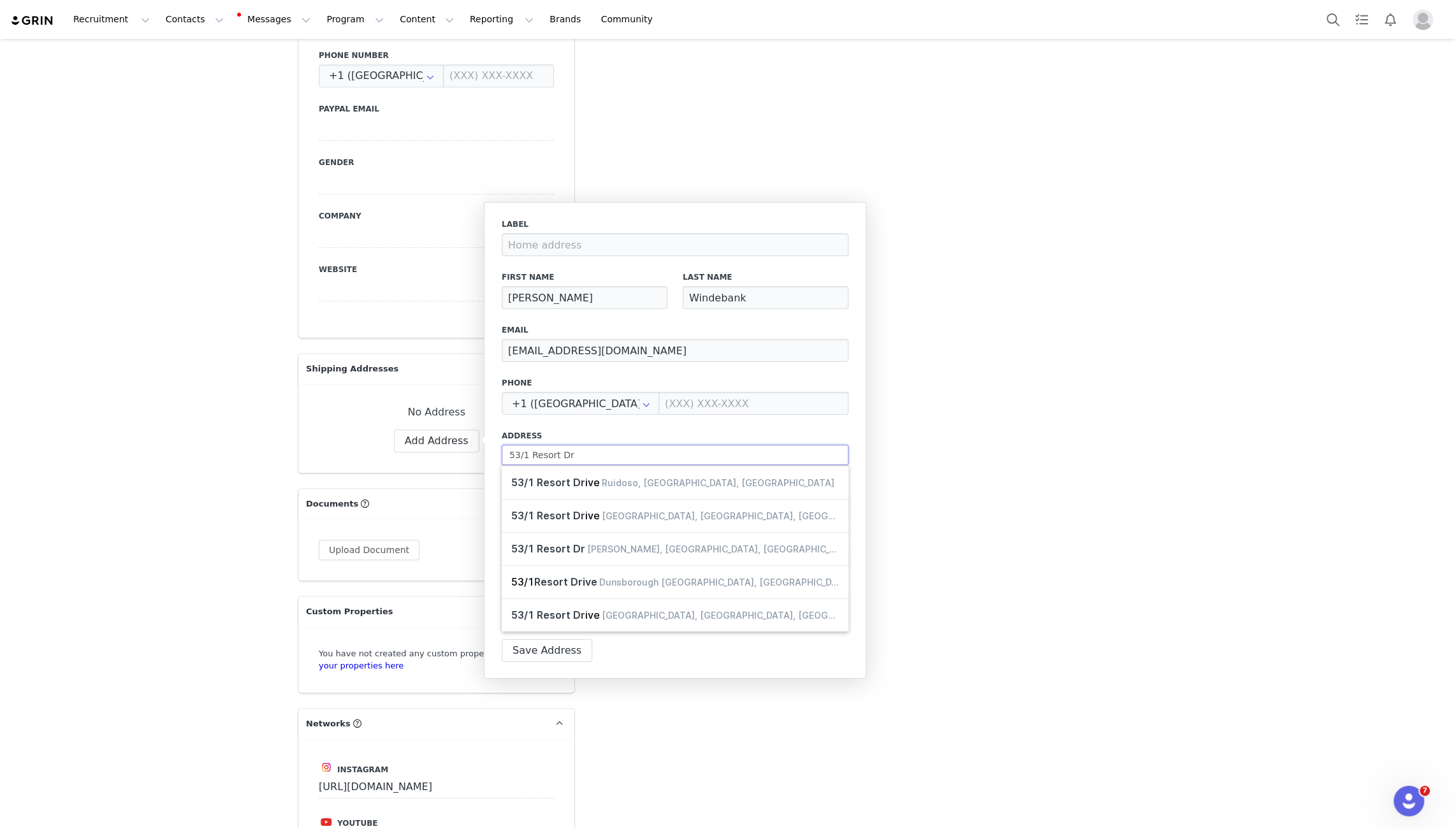
type input "53/1 Resort Dr"
click at [694, 439] on label "Address" at bounding box center [674, 436] width 347 height 12
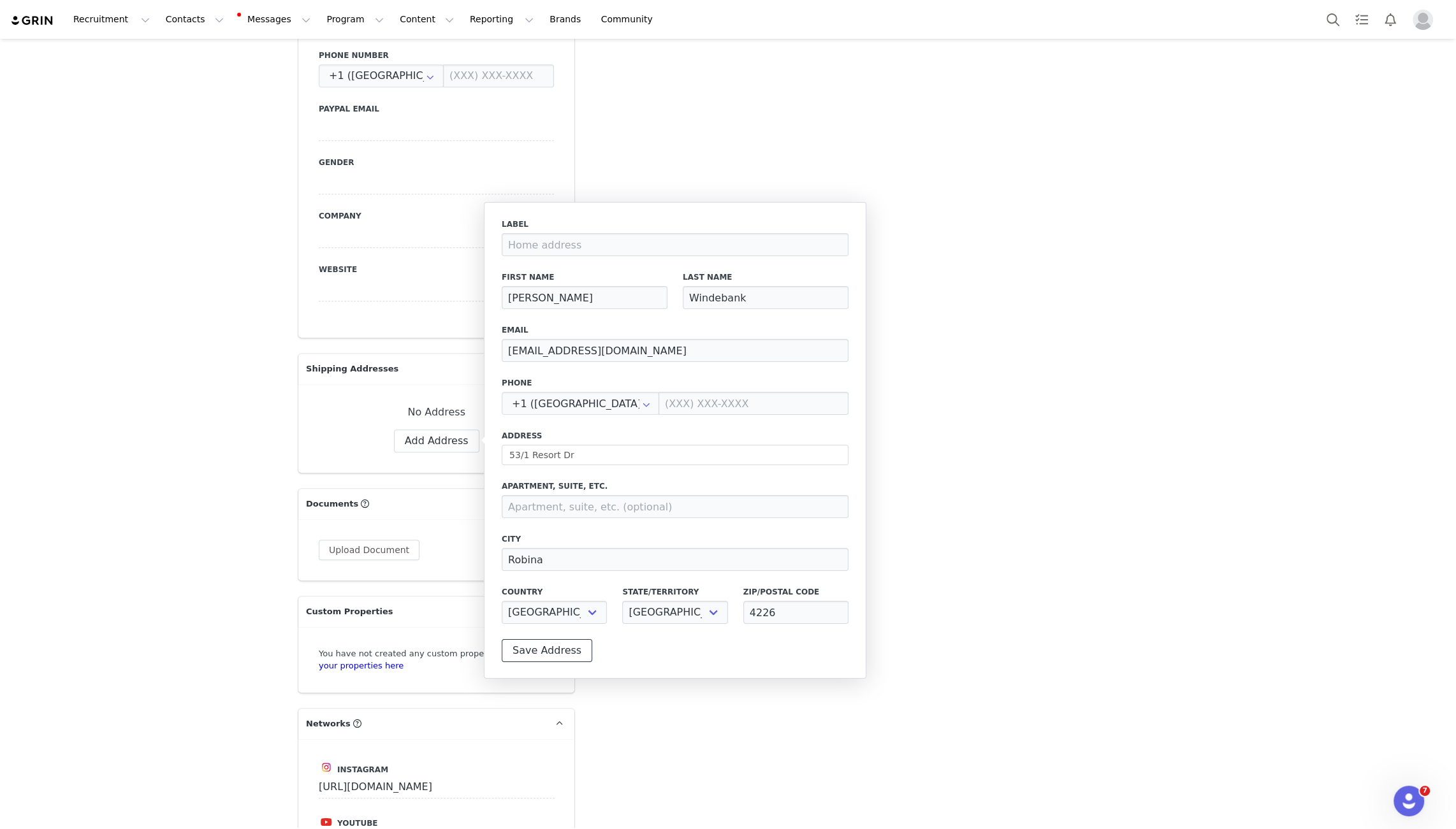
click at [552, 650] on button "Save Address" at bounding box center [546, 651] width 91 height 23
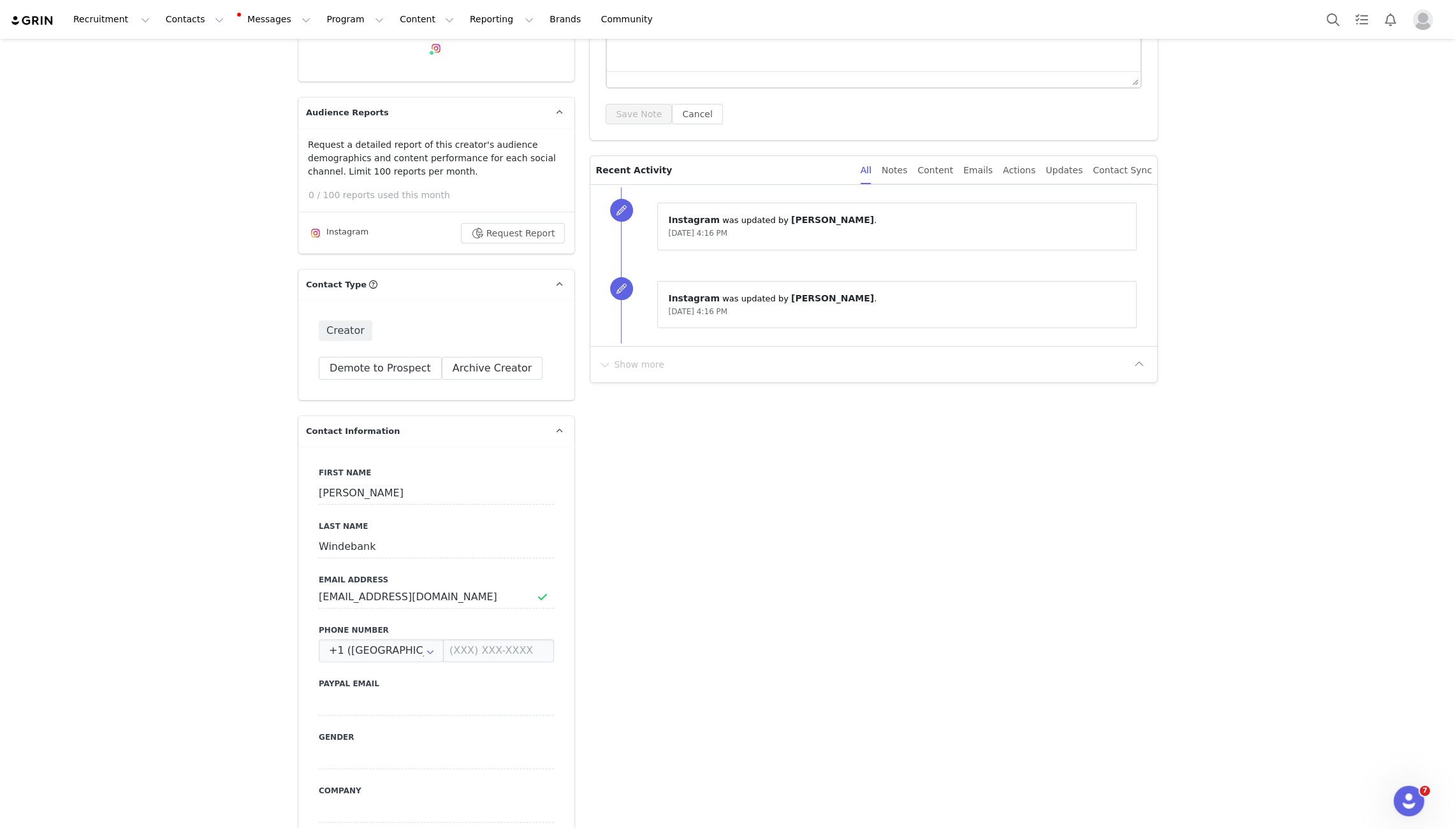
scroll to position [0, 0]
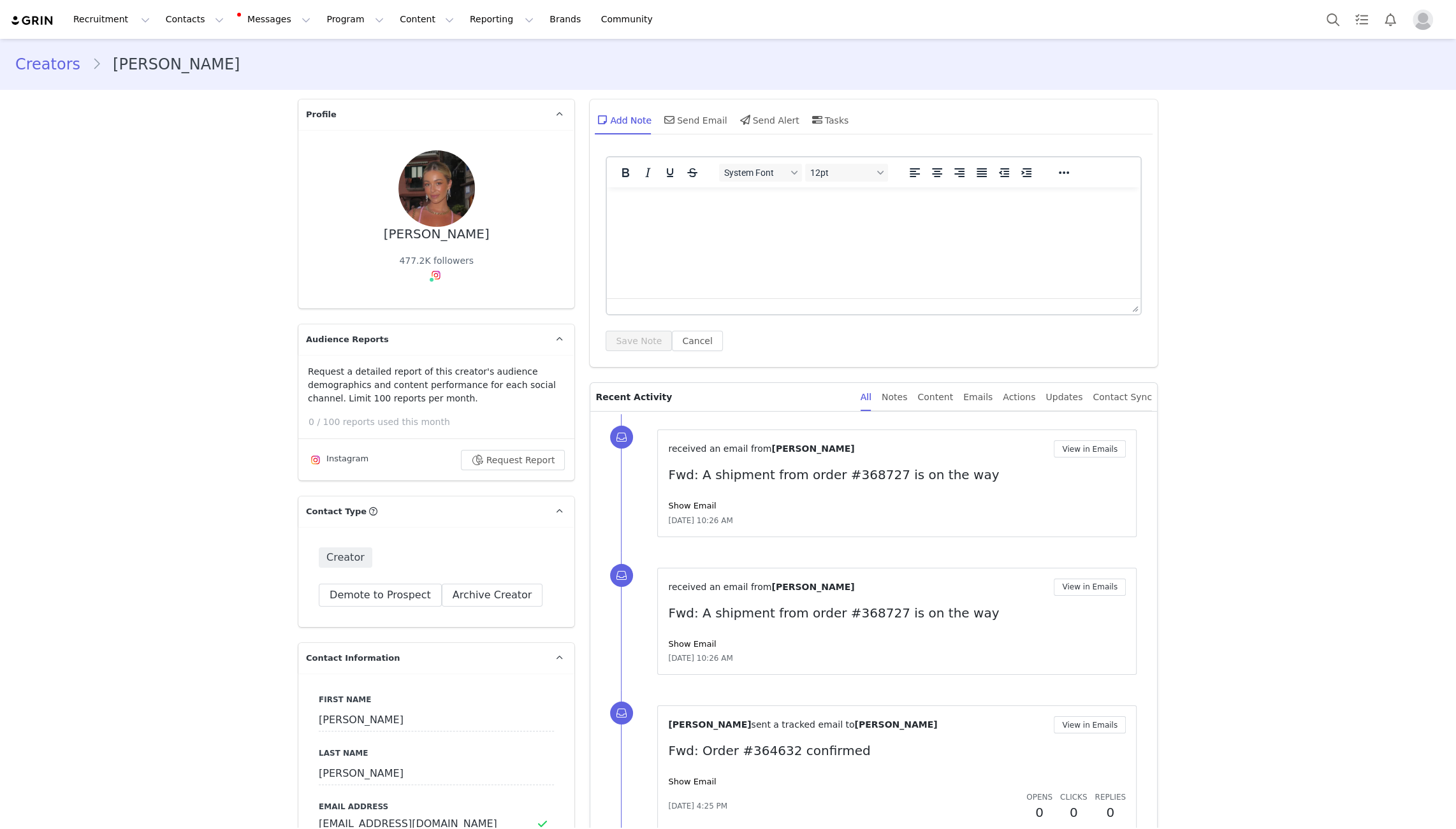
type input "+1 (United States)"
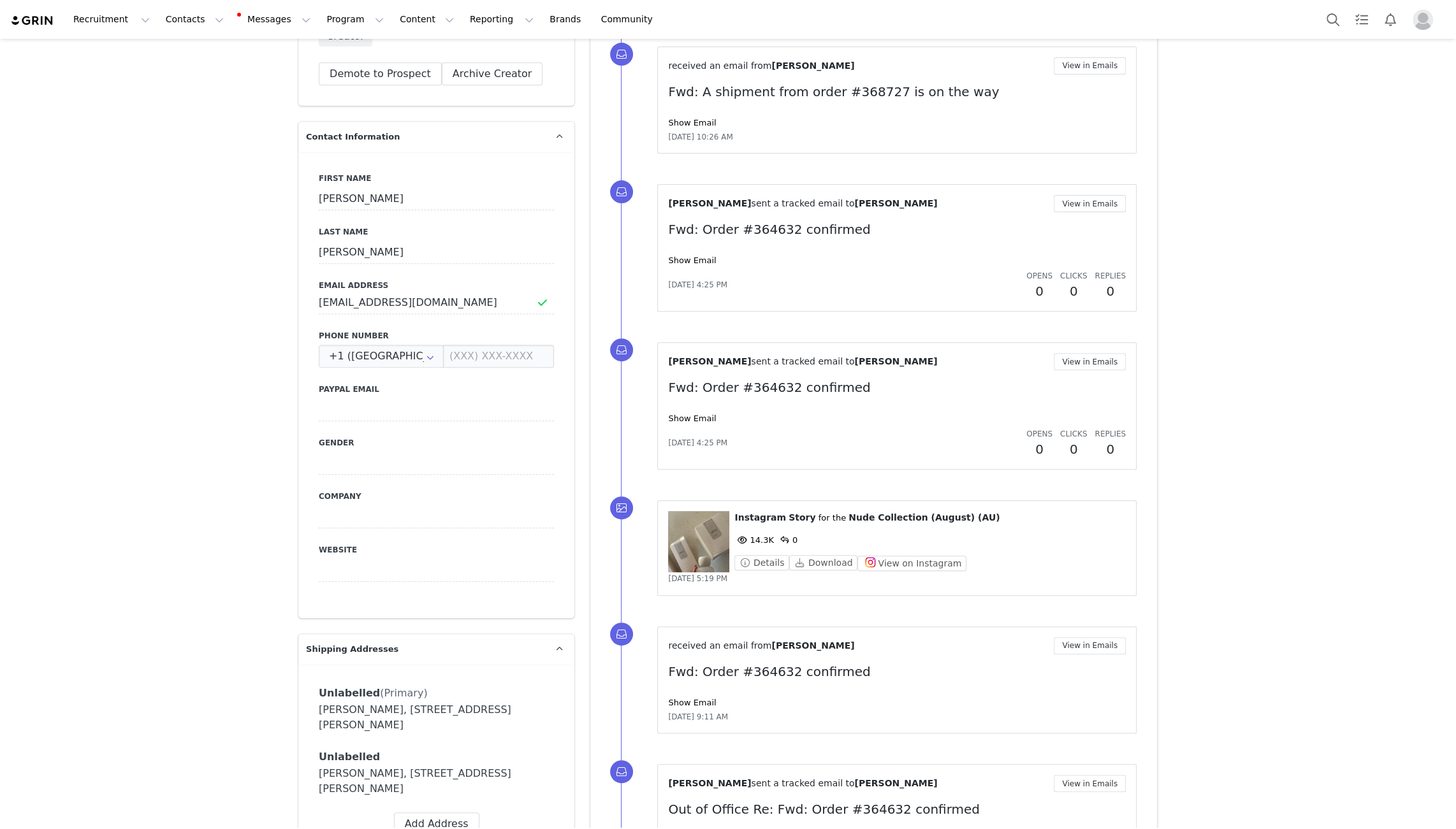
type input "+1 (United States)"
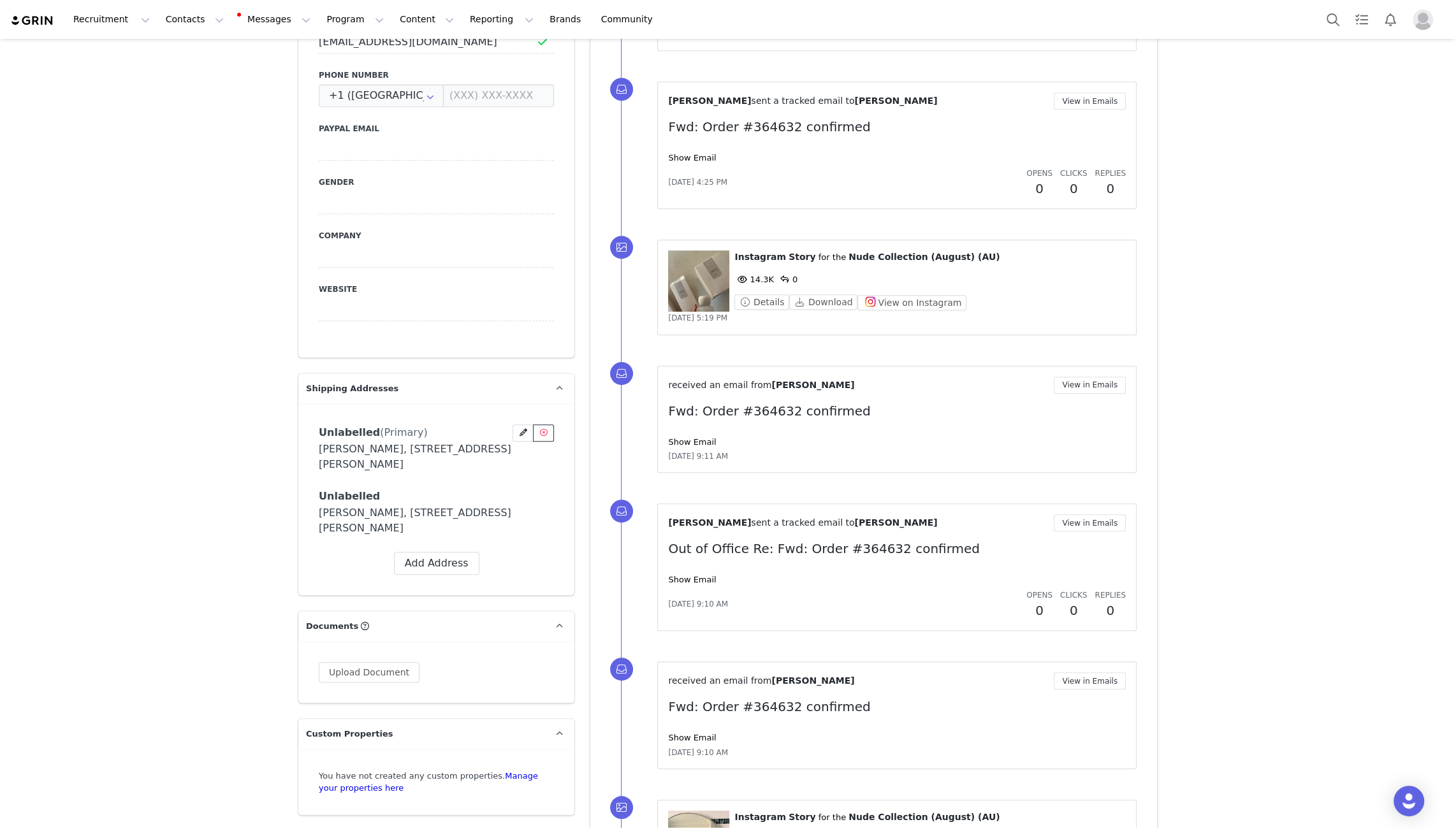
click at [542, 432] on icon at bounding box center [543, 432] width 8 height 8
click at [509, 501] on button "Yes, delete Address" at bounding box center [534, 501] width 121 height 23
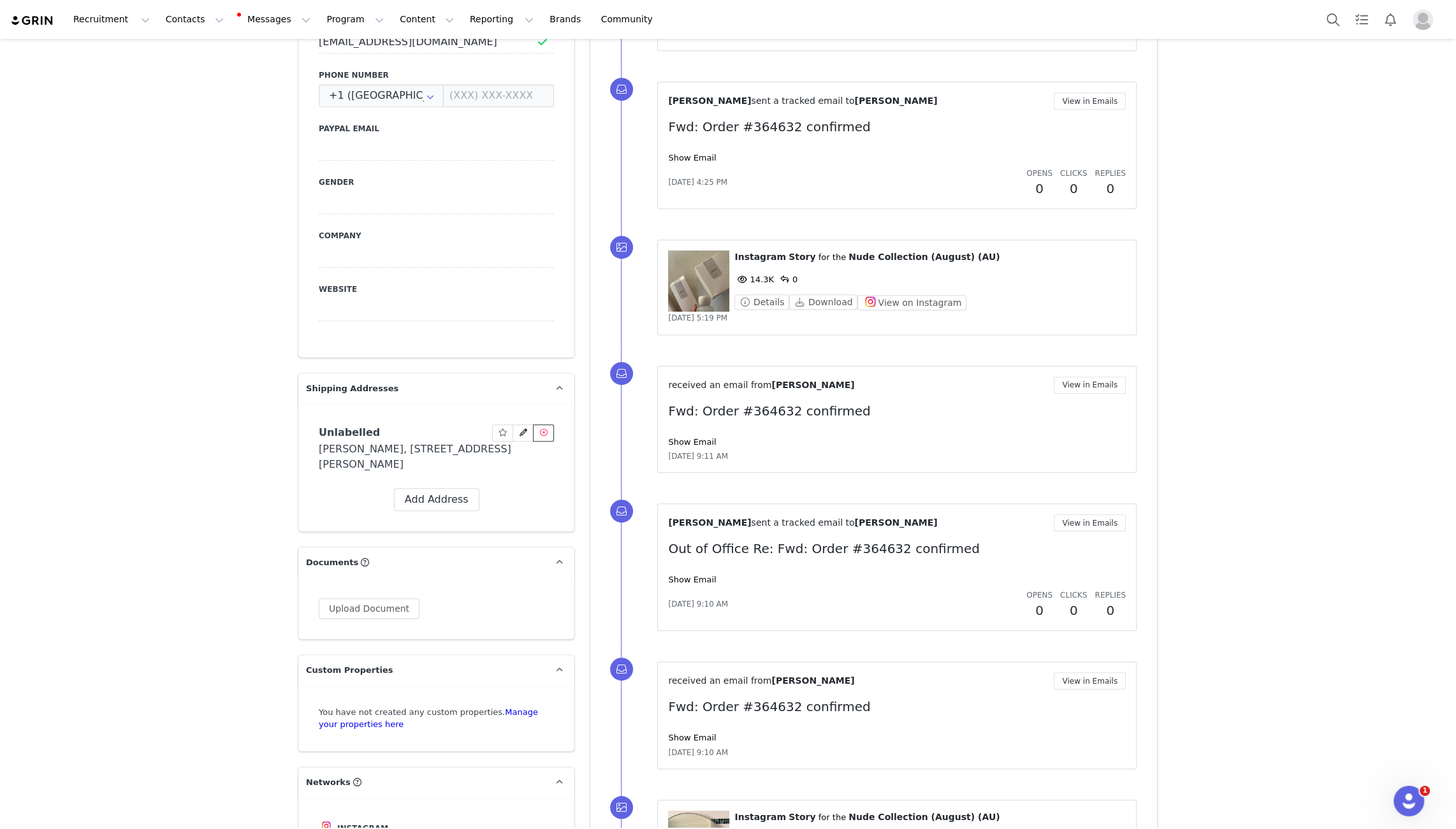
click at [552, 433] on button at bounding box center [543, 433] width 21 height 17
click at [529, 504] on button "Yes, delete Address" at bounding box center [534, 501] width 121 height 23
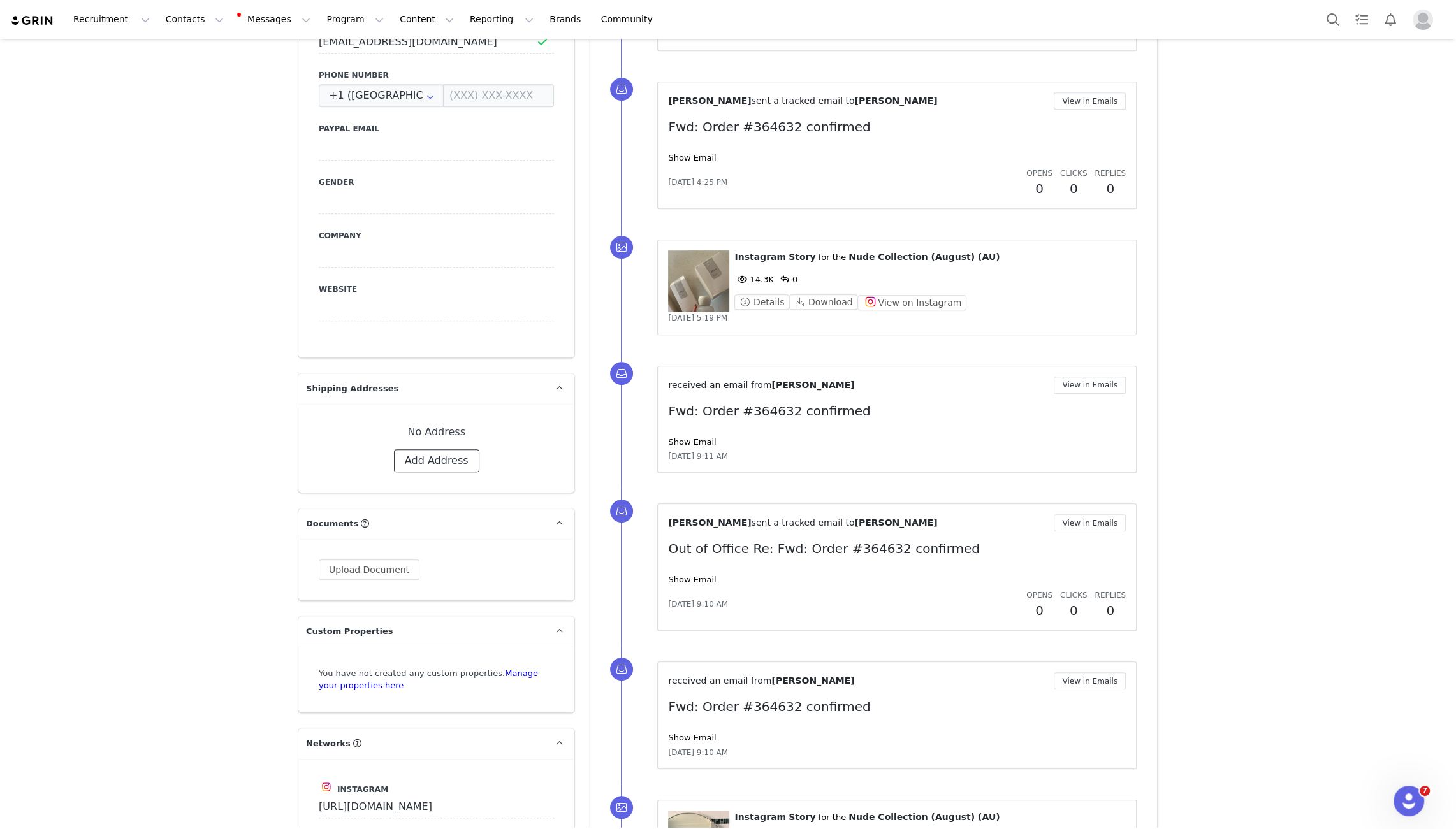
click at [445, 455] on button "Add Address" at bounding box center [437, 460] width 86 height 23
select select
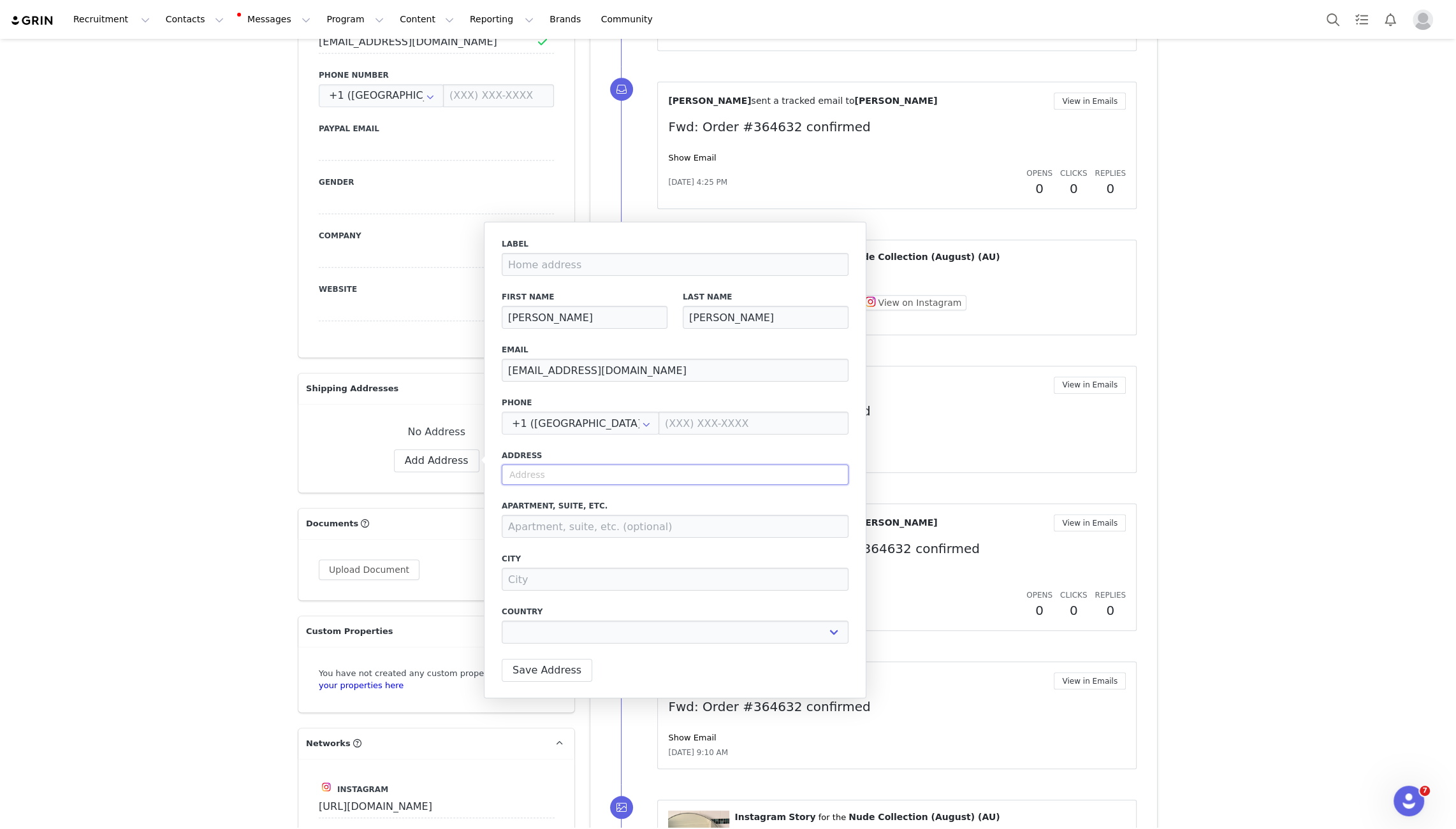
click at [553, 468] on input "text" at bounding box center [674, 475] width 347 height 20
paste input "5/4 Hereward St, Maroubra, NWS, 2035."
type input "5/4 Hereward St, Maroubra, NWS, 2035."
select select
type input "4 Hereward St"
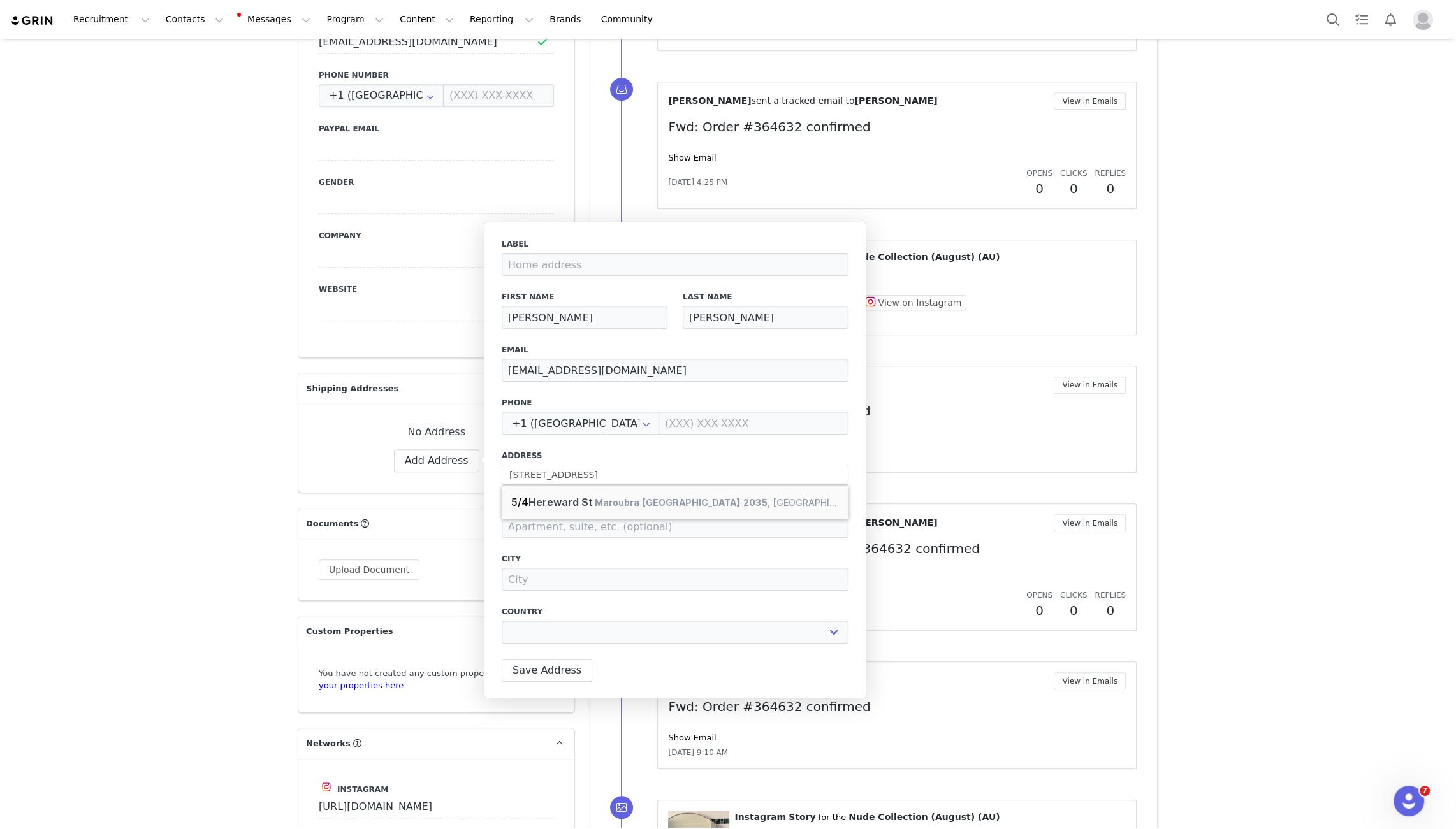
type input "Maroubra"
select select "[object Object]"
click at [509, 471] on input "4 Hereward St" at bounding box center [674, 475] width 347 height 20
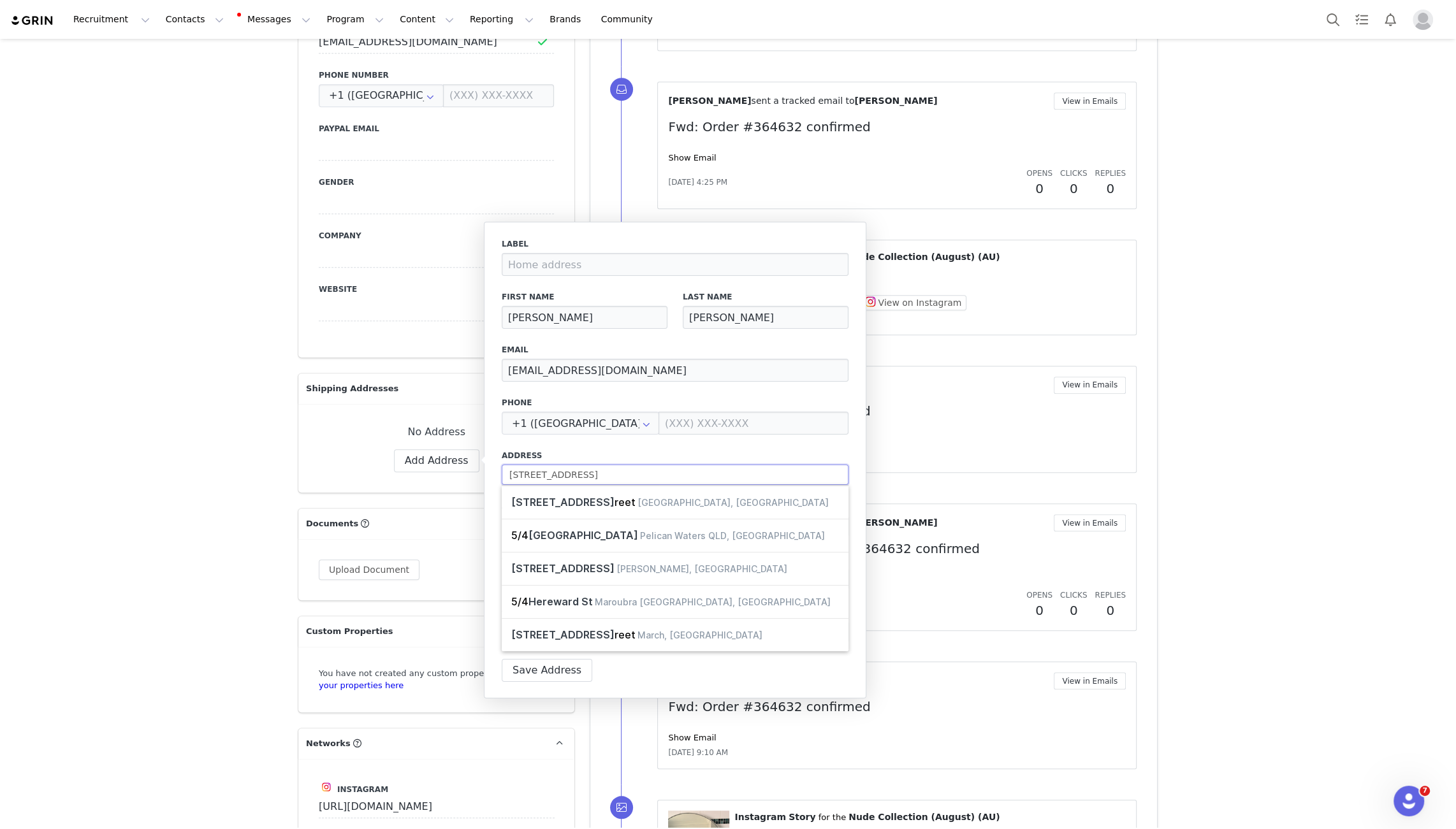
type input "5/4 Hereward St"
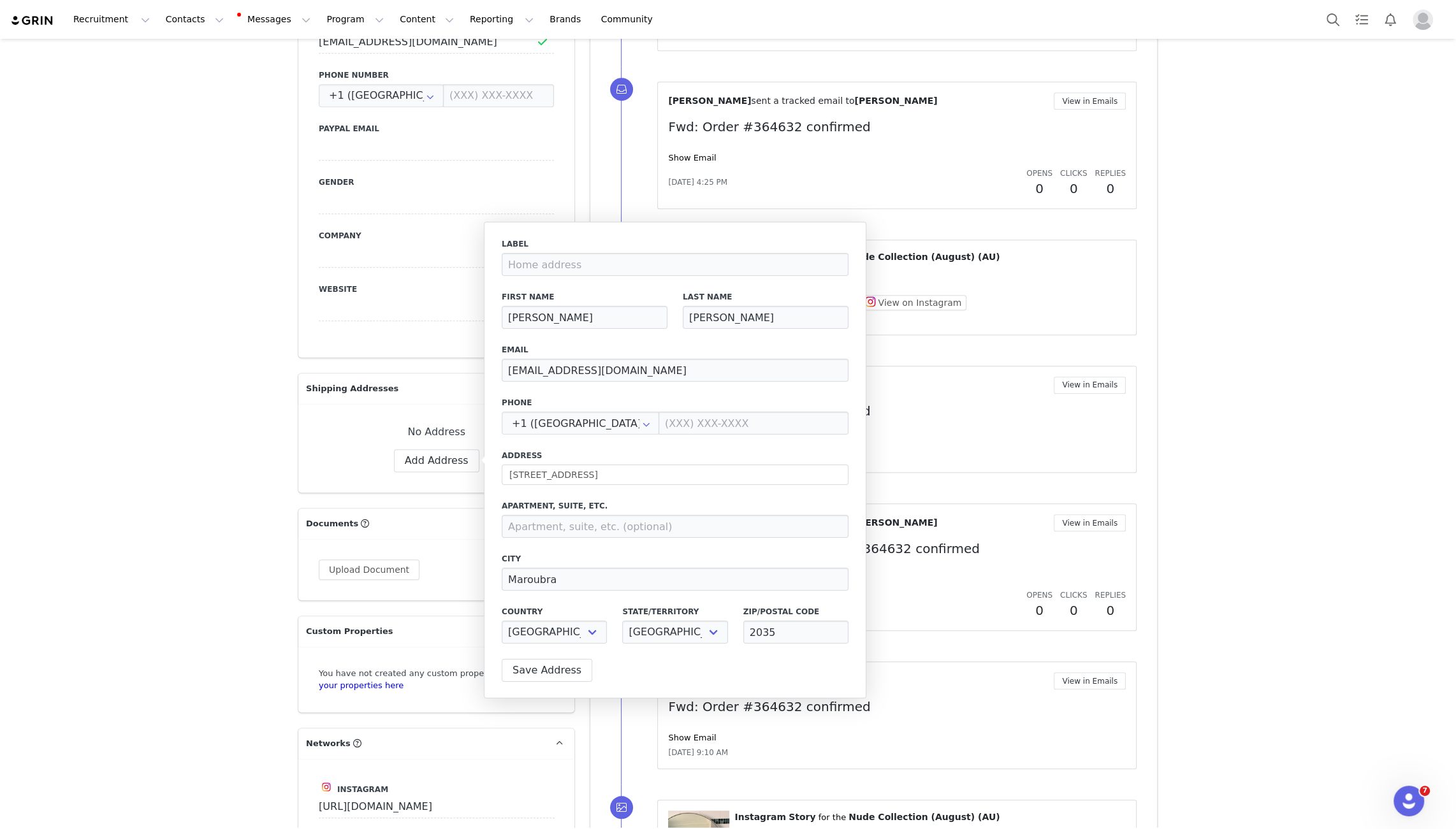
click at [576, 450] on label "Address" at bounding box center [674, 456] width 347 height 12
click at [529, 665] on button "Save Address" at bounding box center [546, 670] width 91 height 23
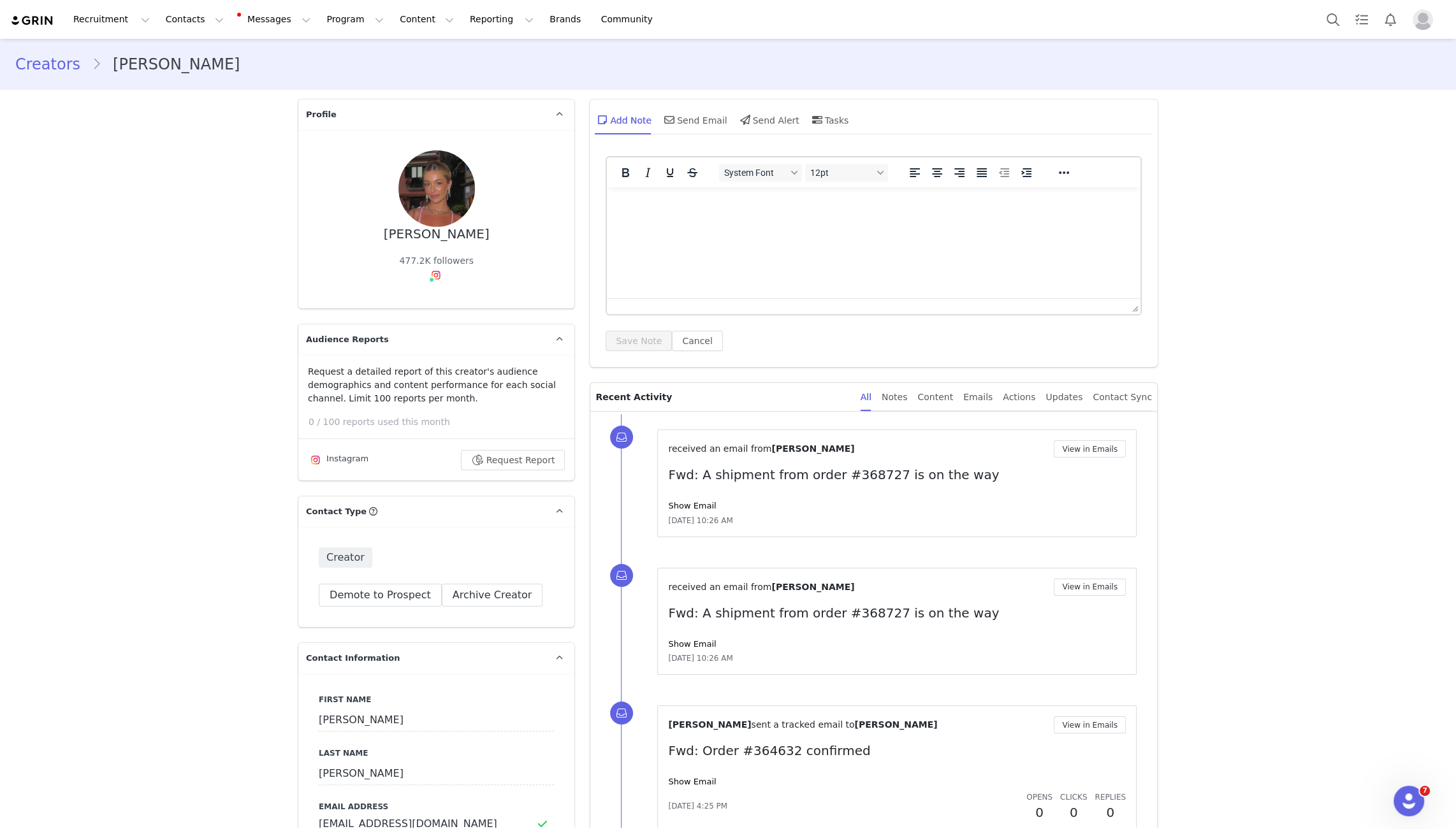
click at [49, 18] on img at bounding box center [32, 20] width 45 height 12
